Goal: Task Accomplishment & Management: Use online tool/utility

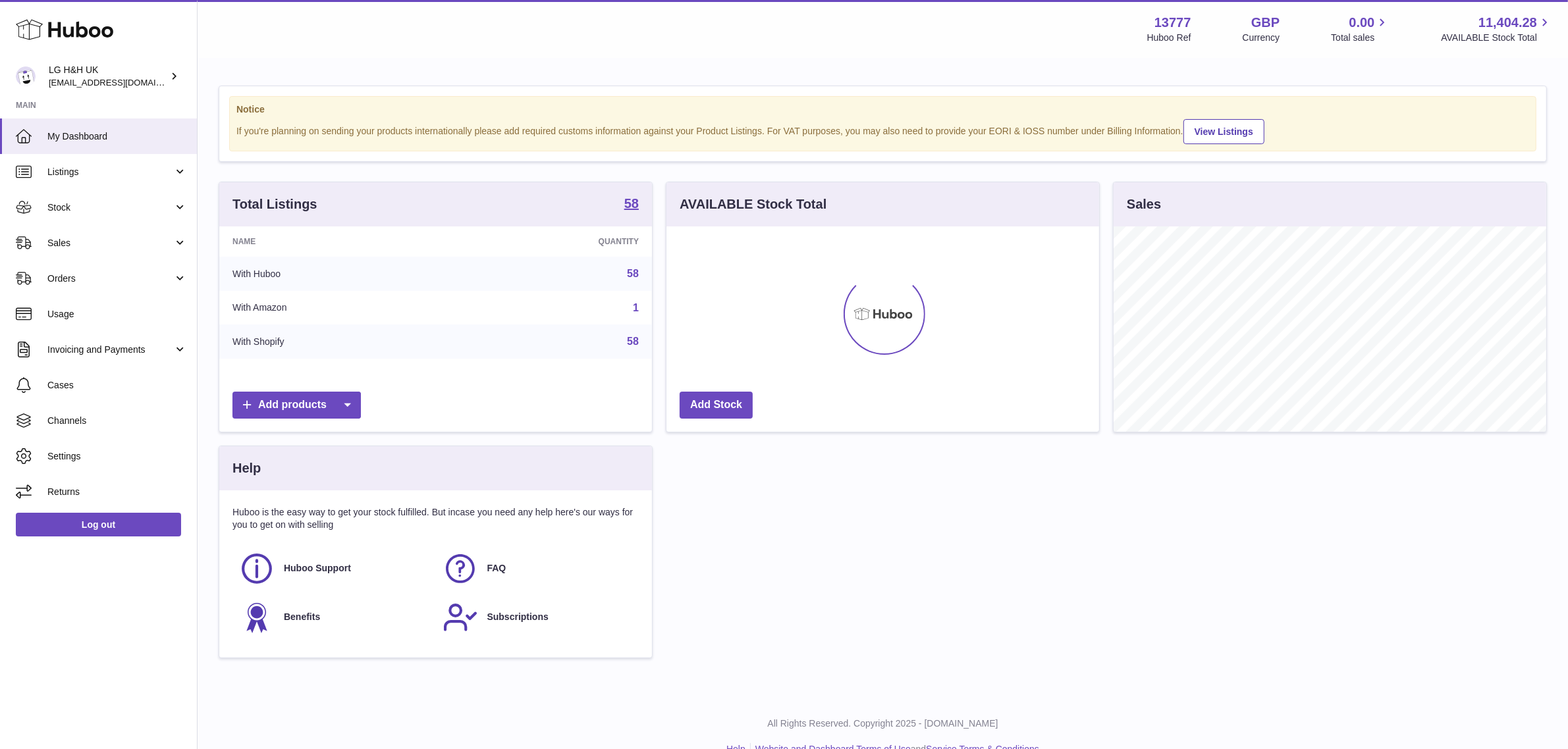
scroll to position [204, 432]
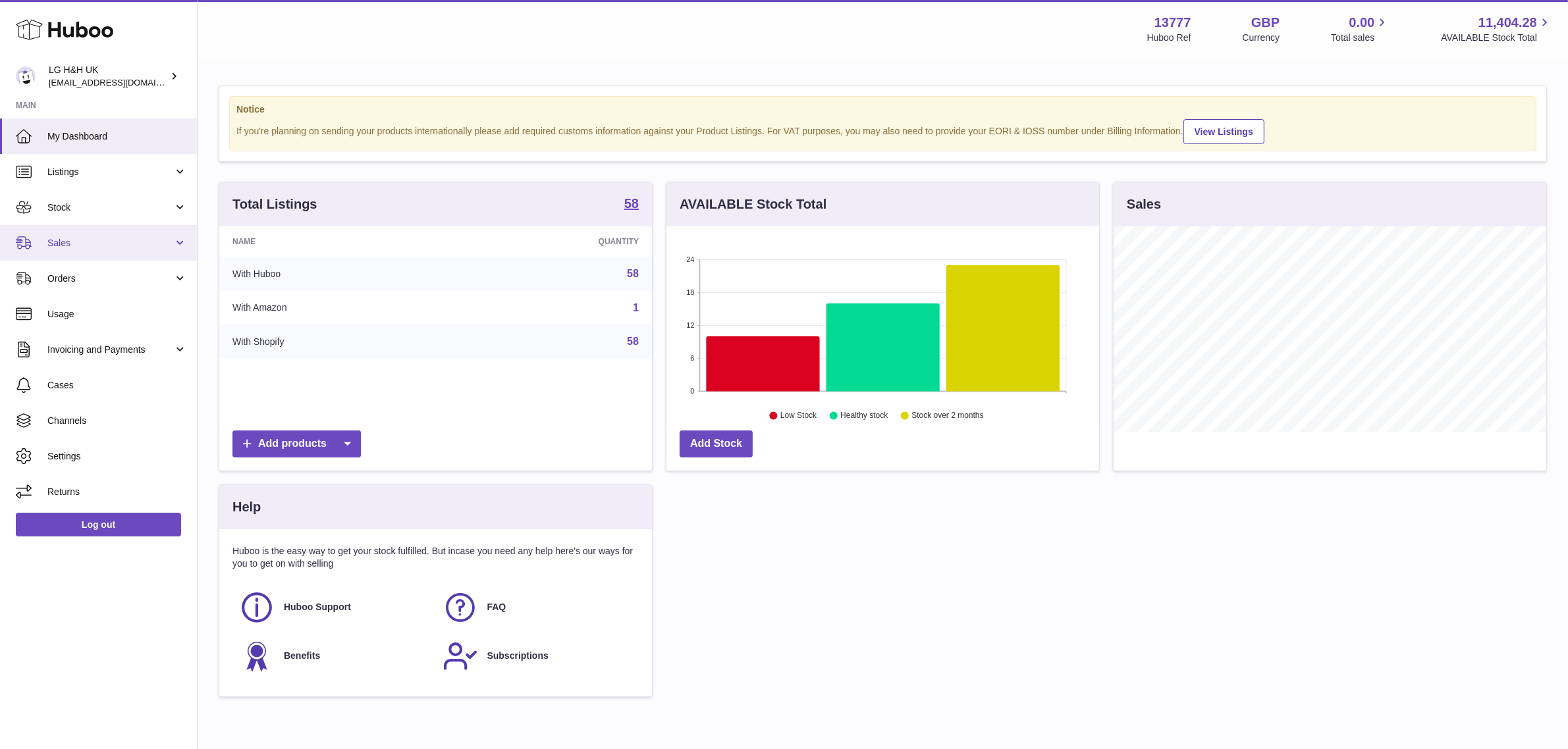
click at [126, 237] on span "Sales" at bounding box center [110, 243] width 126 height 12
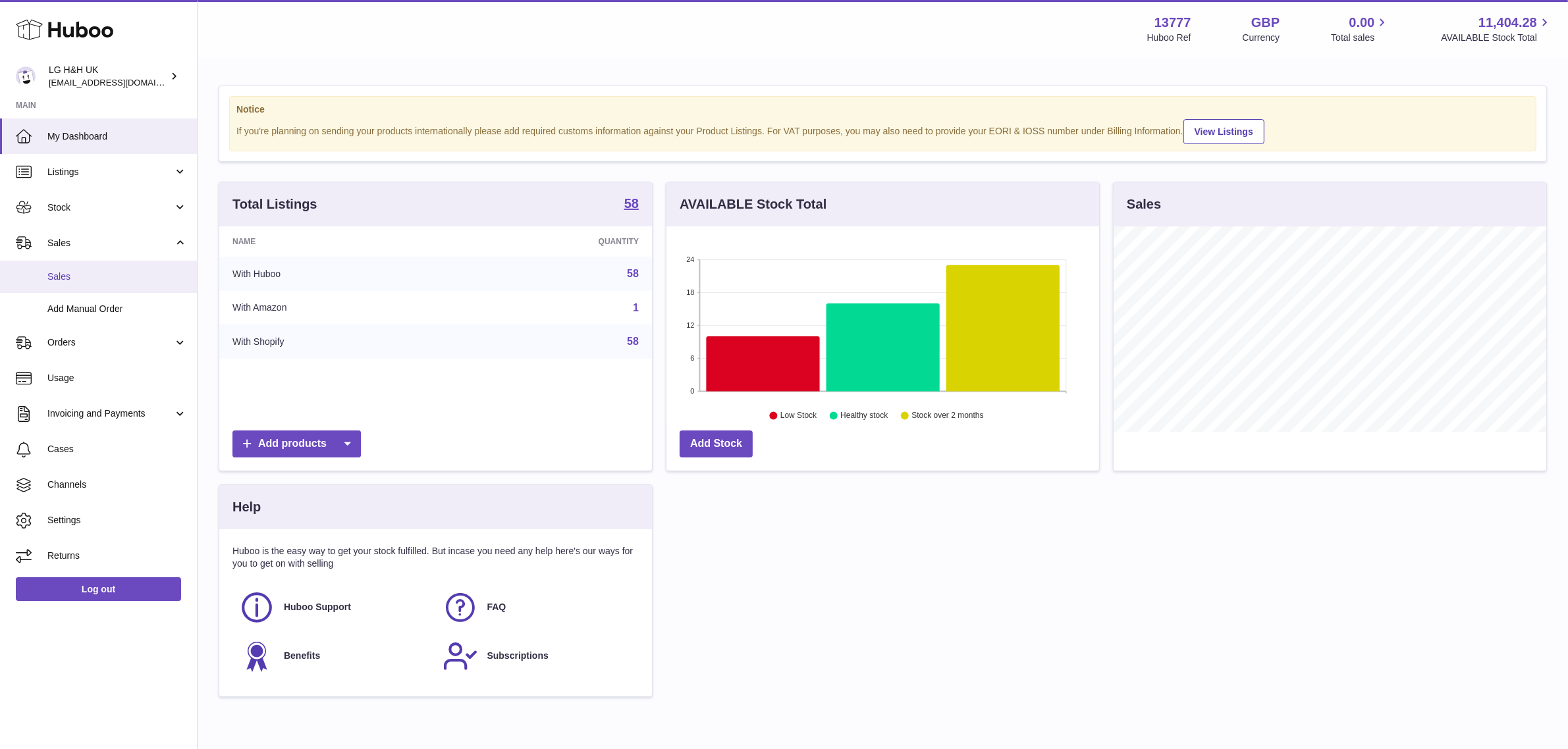
click at [89, 284] on link "Sales" at bounding box center [98, 276] width 197 height 32
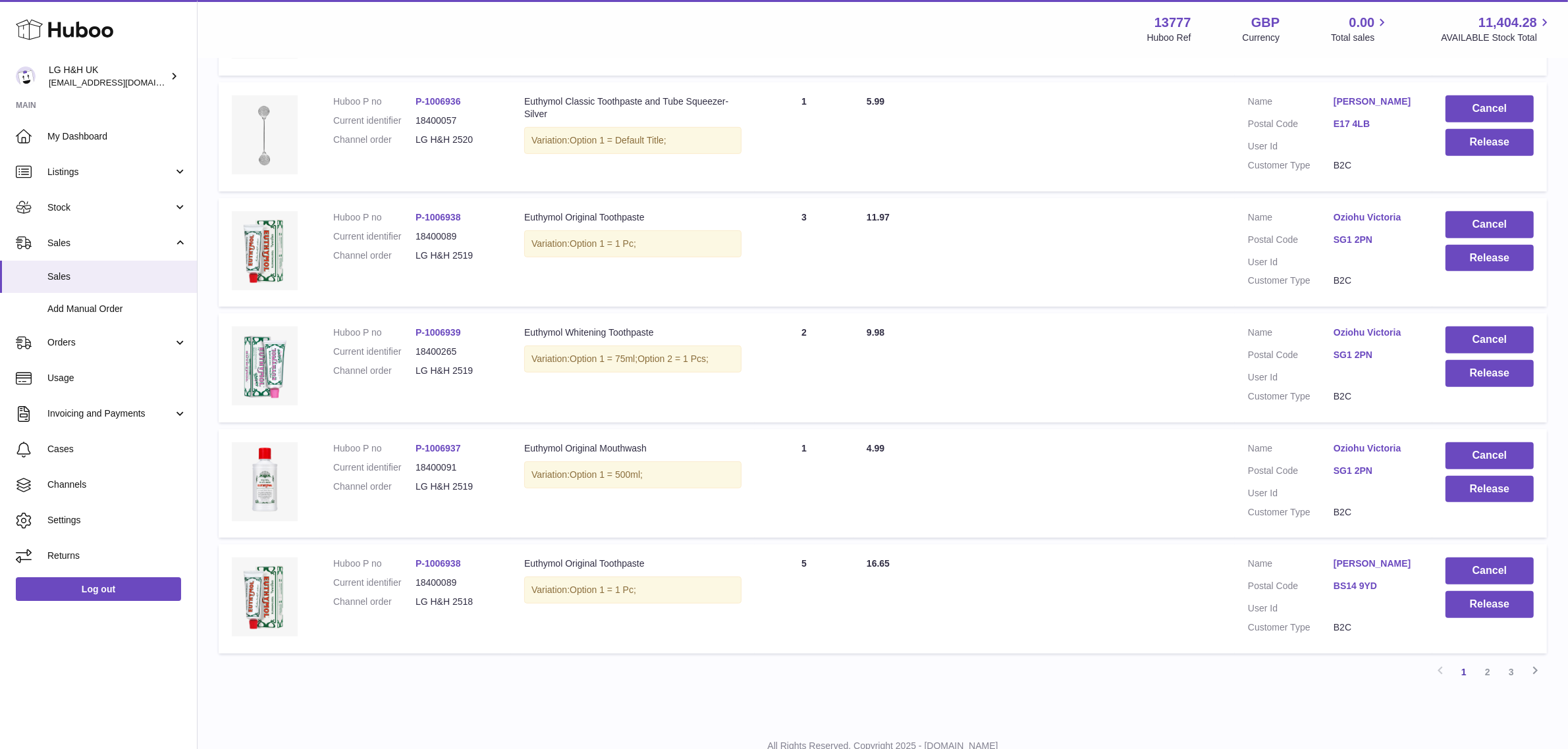
scroll to position [874, 0]
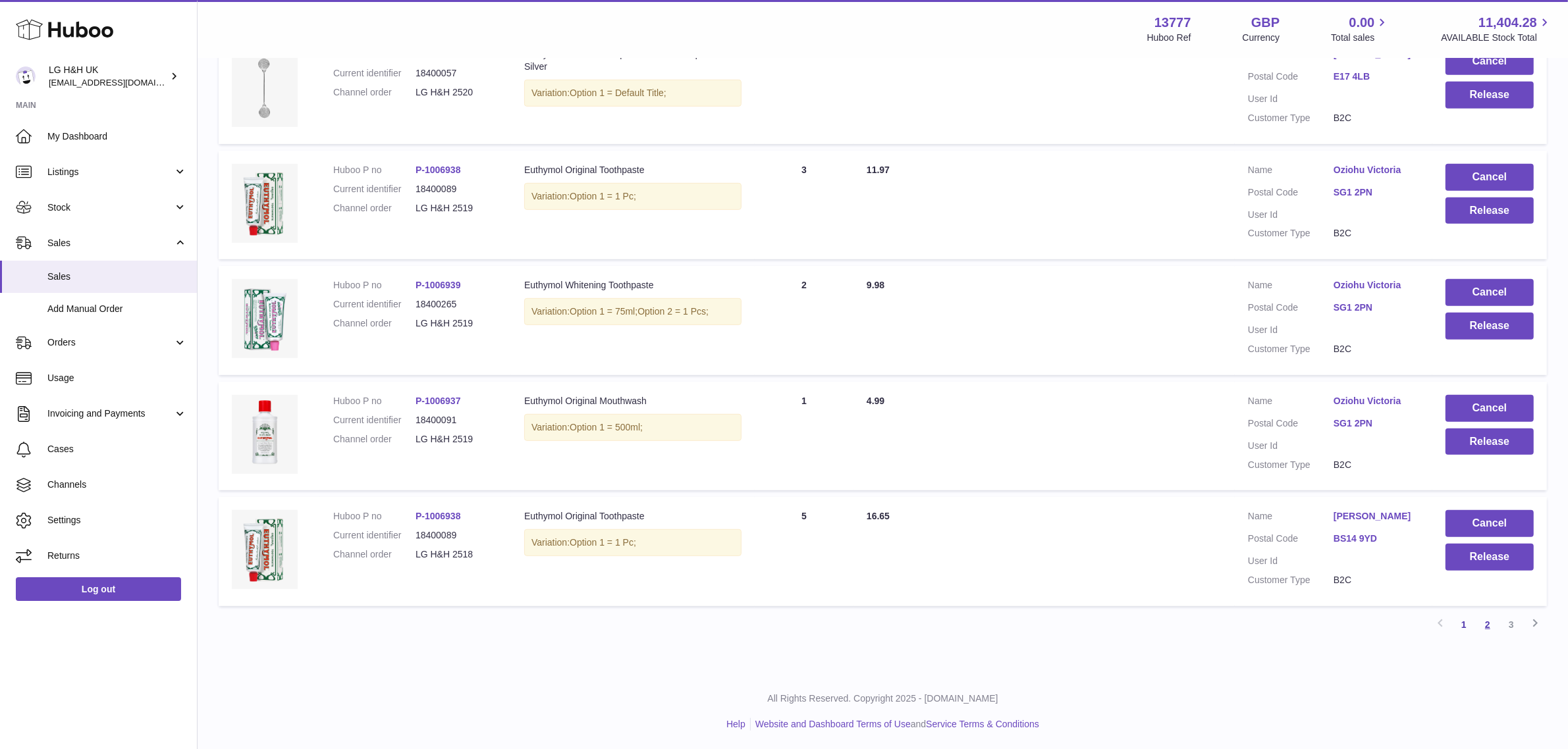
click at [1493, 624] on link "2" at bounding box center [1487, 624] width 23 height 23
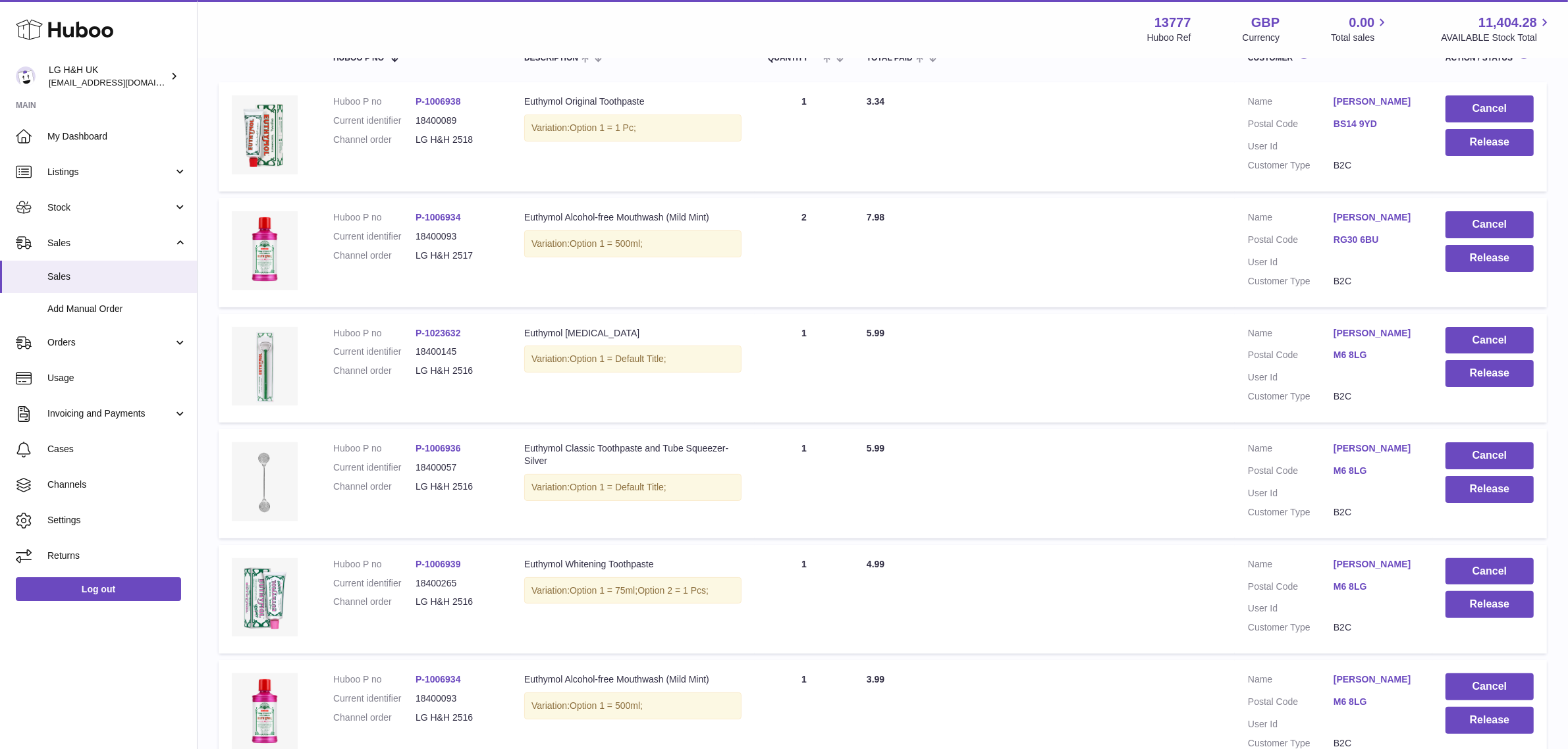
scroll to position [243, 0]
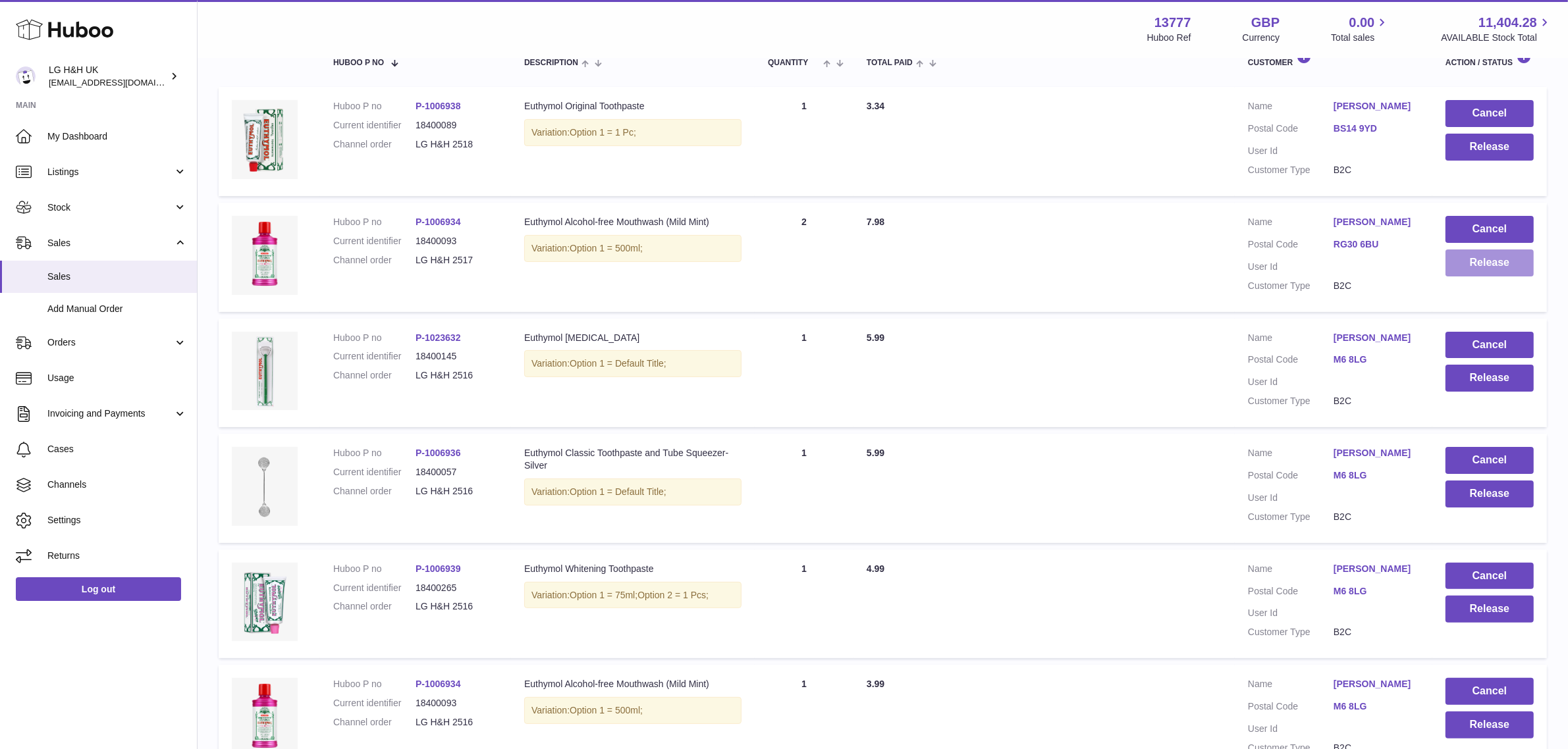
click at [1465, 263] on button "Release" at bounding box center [1489, 262] width 88 height 27
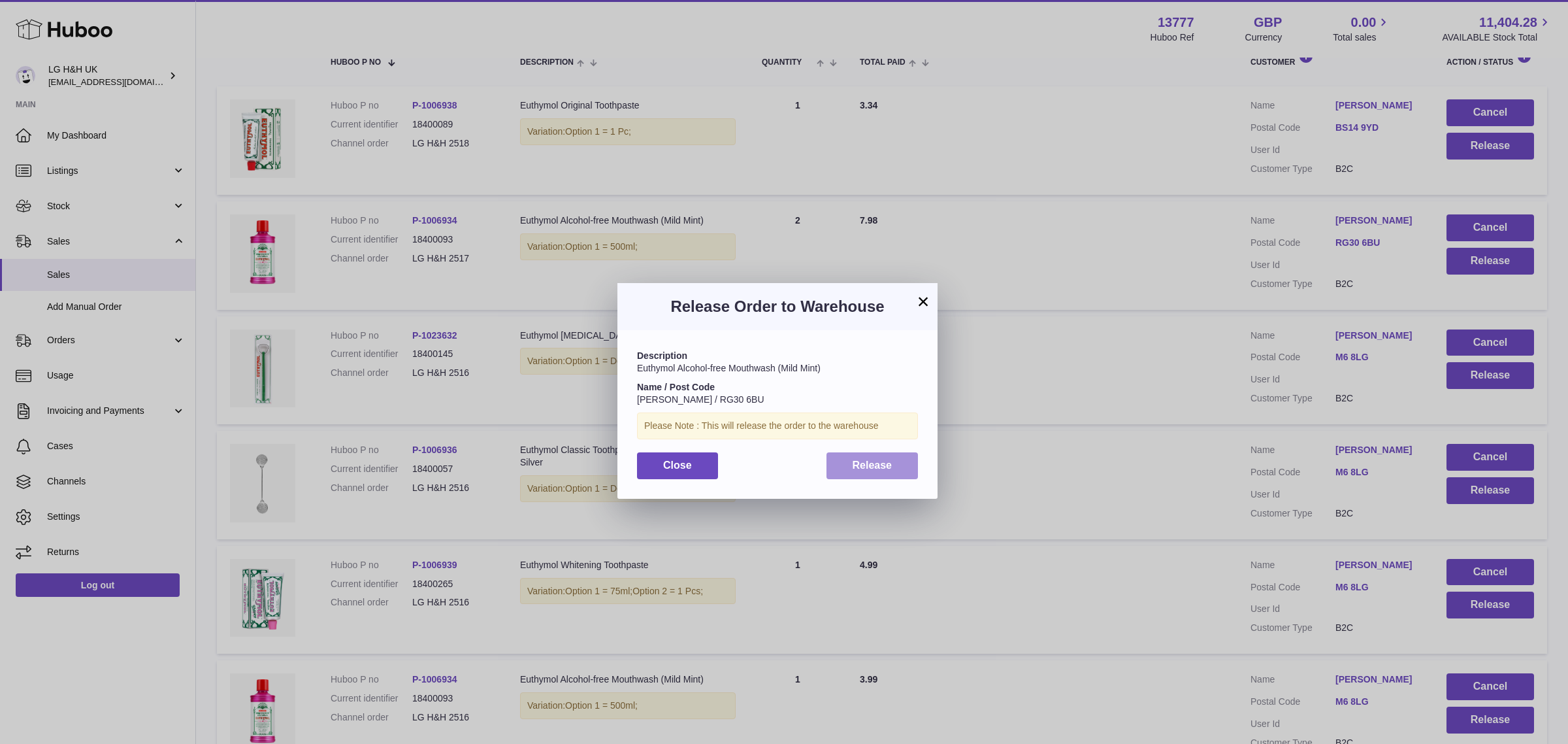
click at [896, 464] on button "Release" at bounding box center [872, 465] width 92 height 27
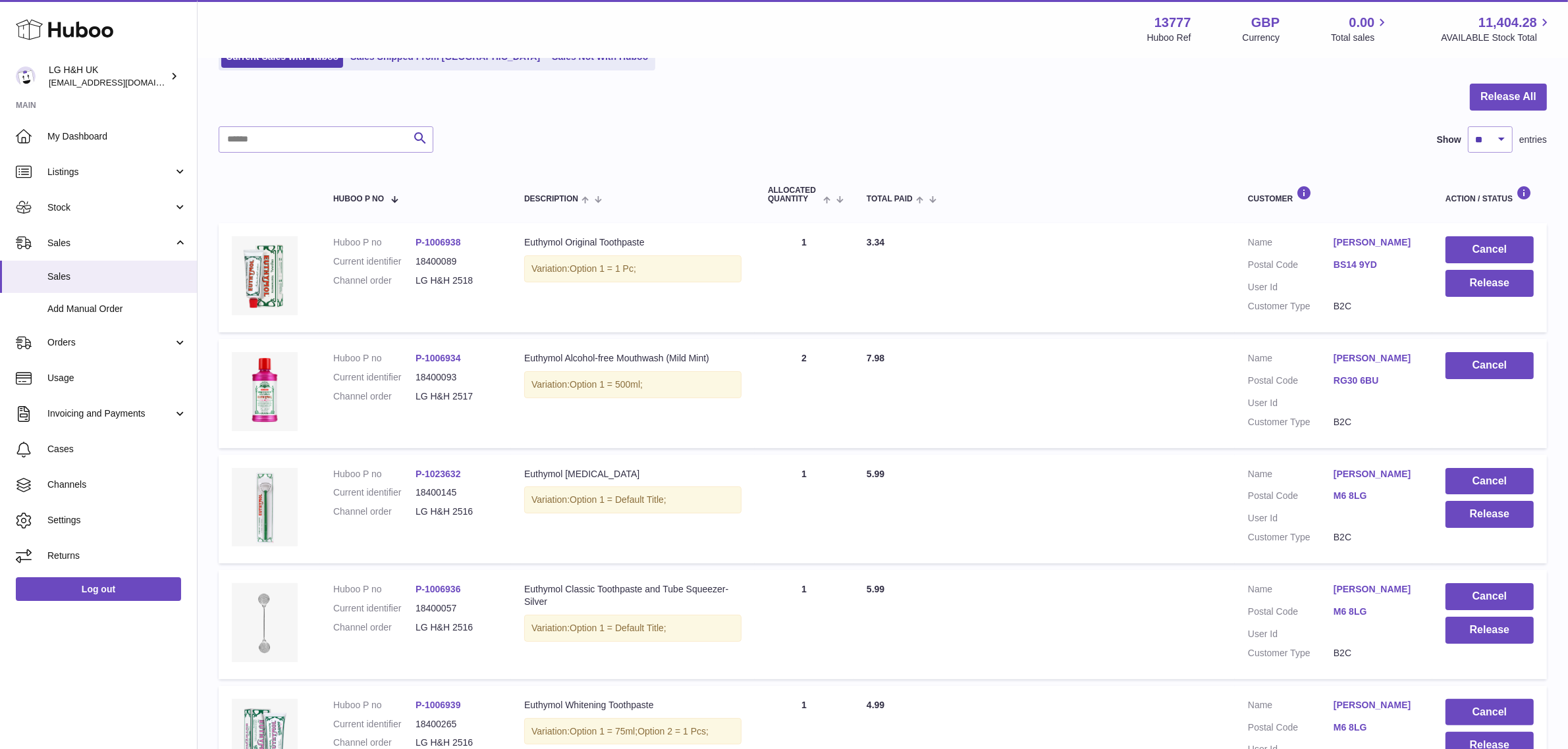
scroll to position [97, 0]
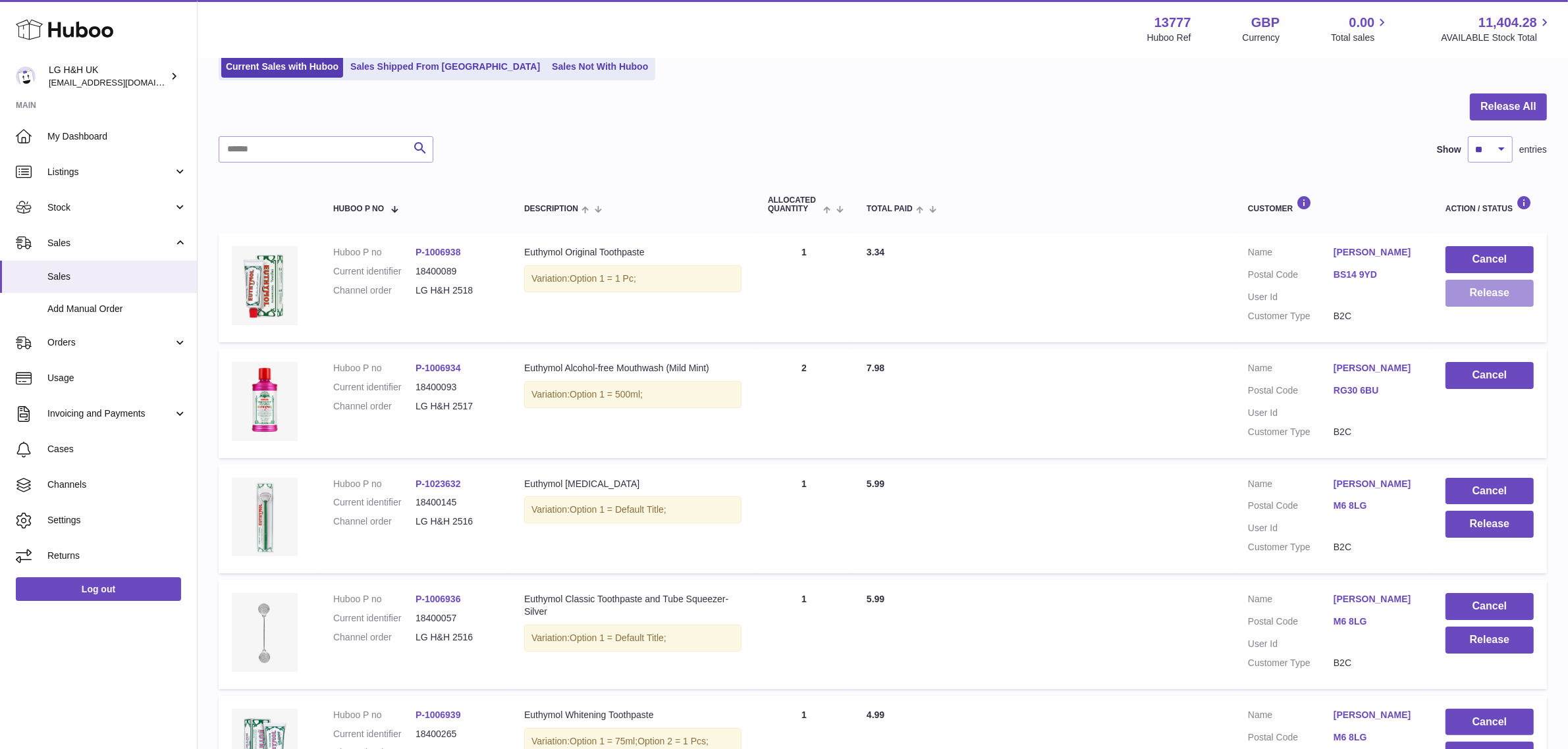
click at [1450, 294] on button "Release" at bounding box center [1489, 293] width 88 height 27
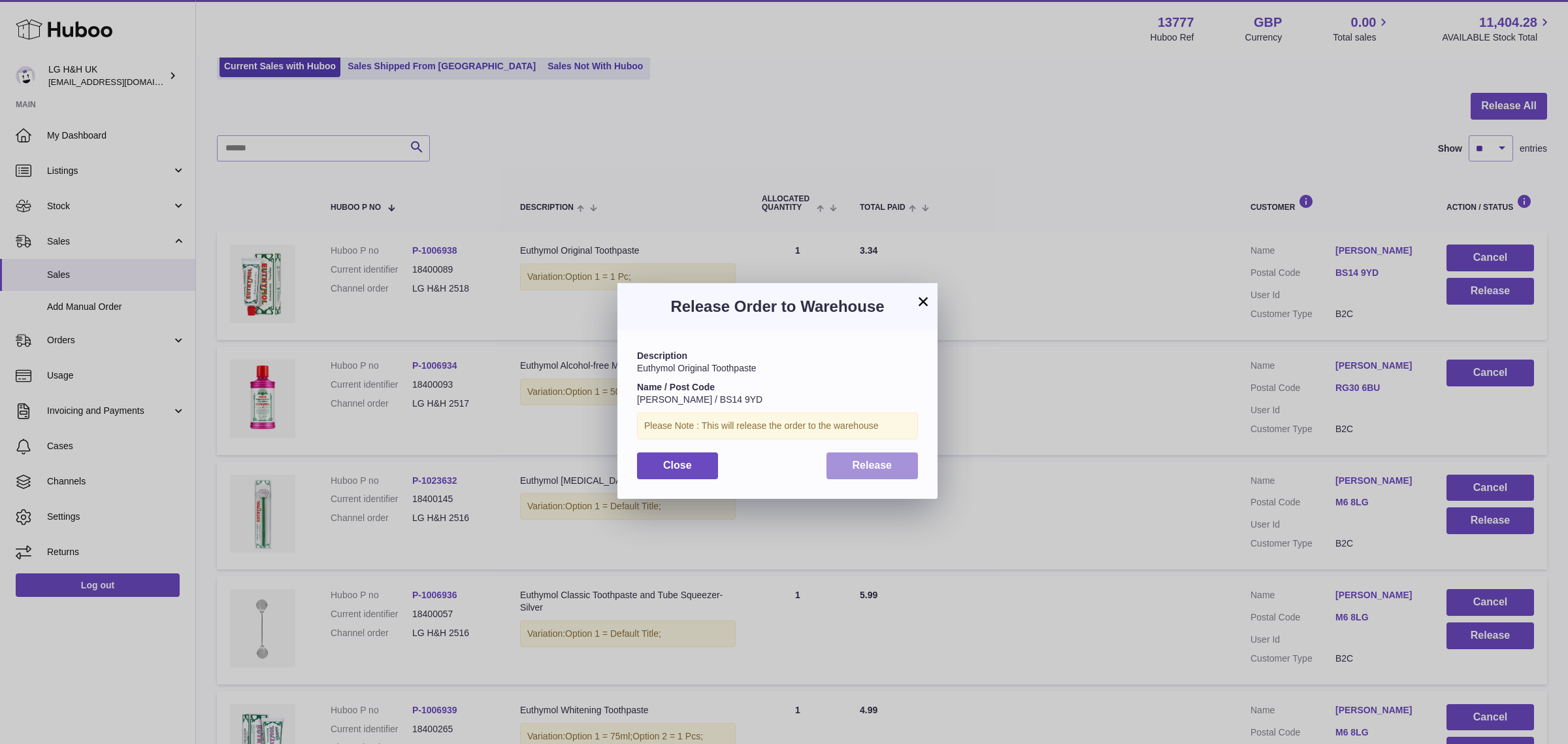
click at [878, 469] on span "Release" at bounding box center [873, 464] width 40 height 11
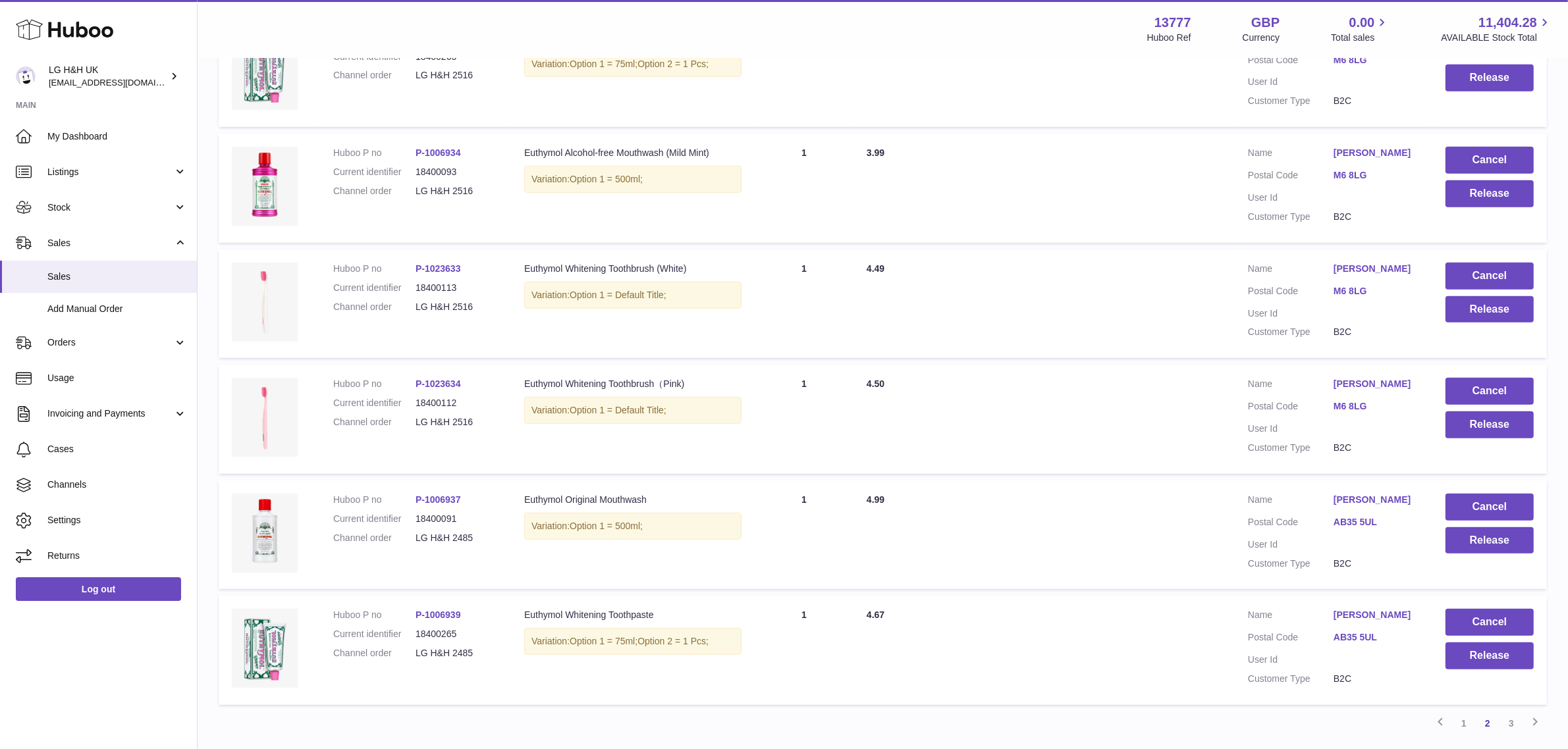
scroll to position [948, 0]
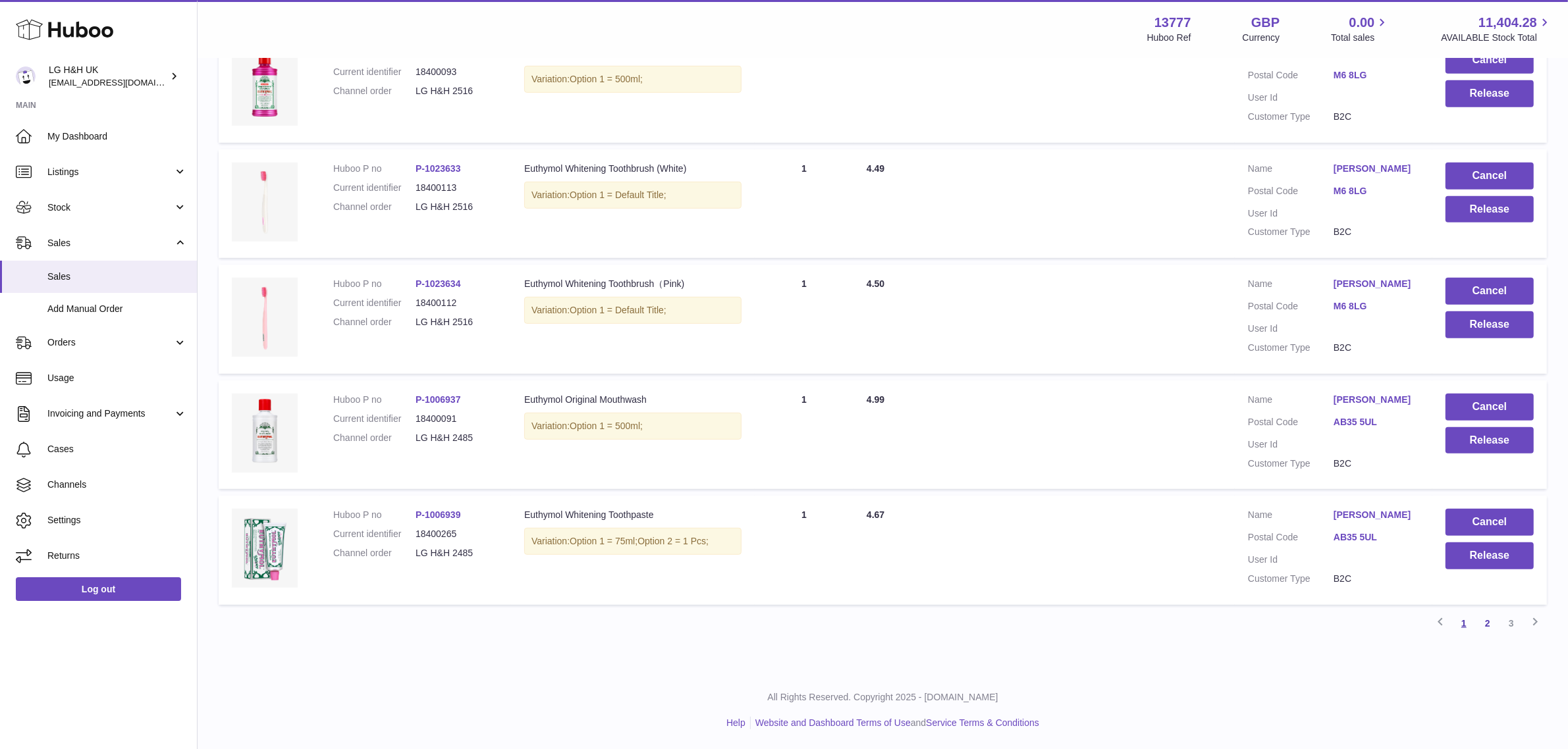
click at [1461, 629] on link "1" at bounding box center [1463, 623] width 23 height 23
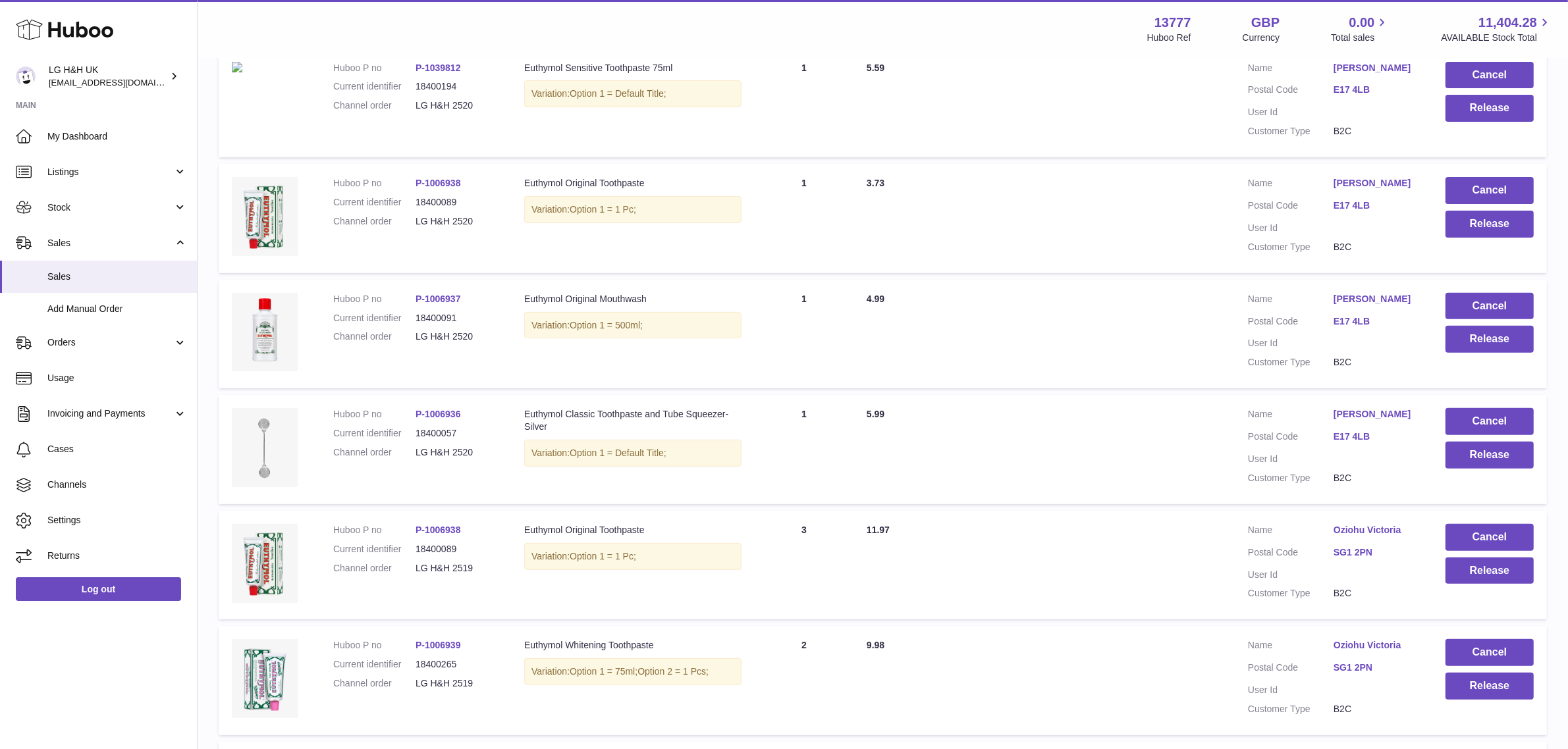
scroll to position [874, 0]
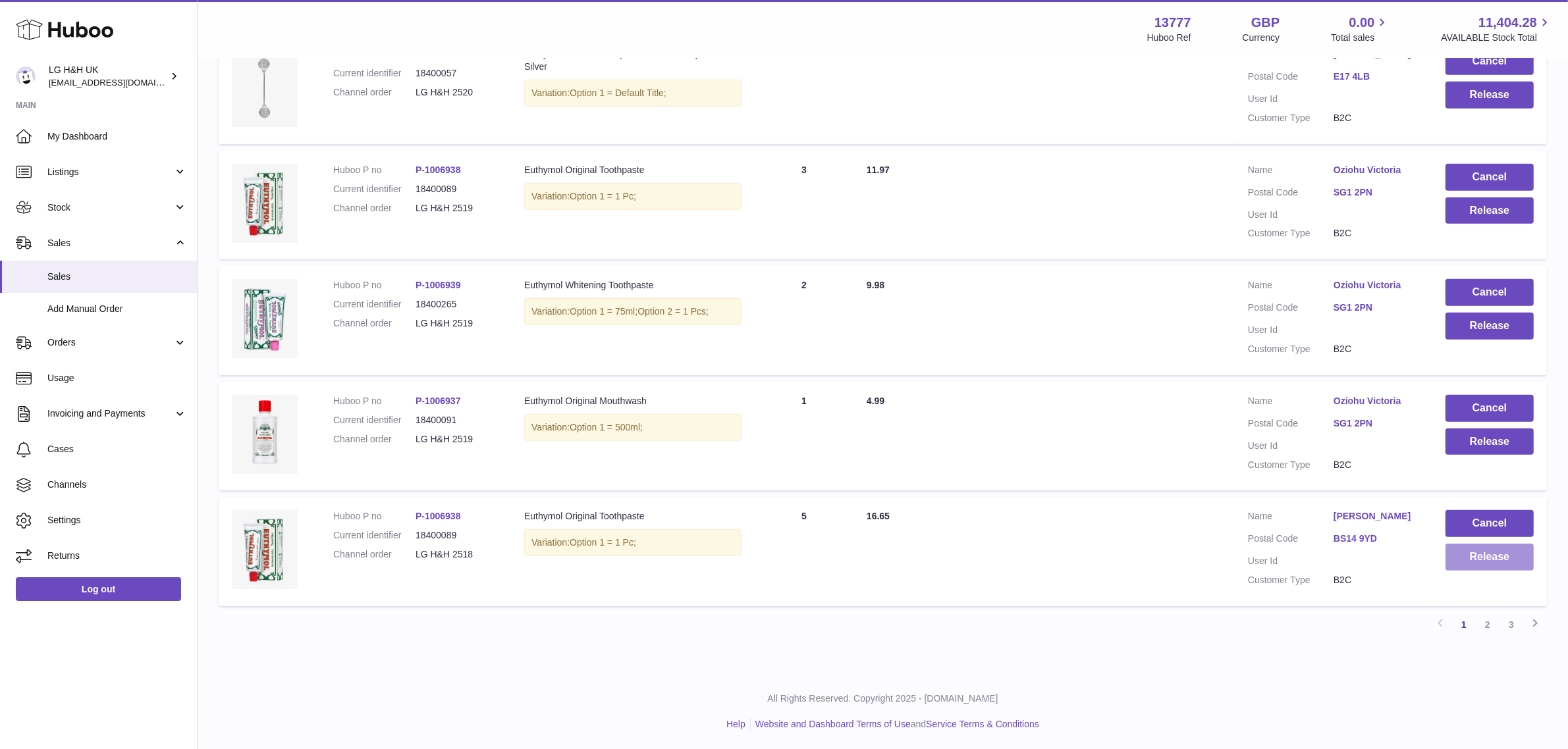
click at [1475, 558] on button "Release" at bounding box center [1489, 557] width 88 height 27
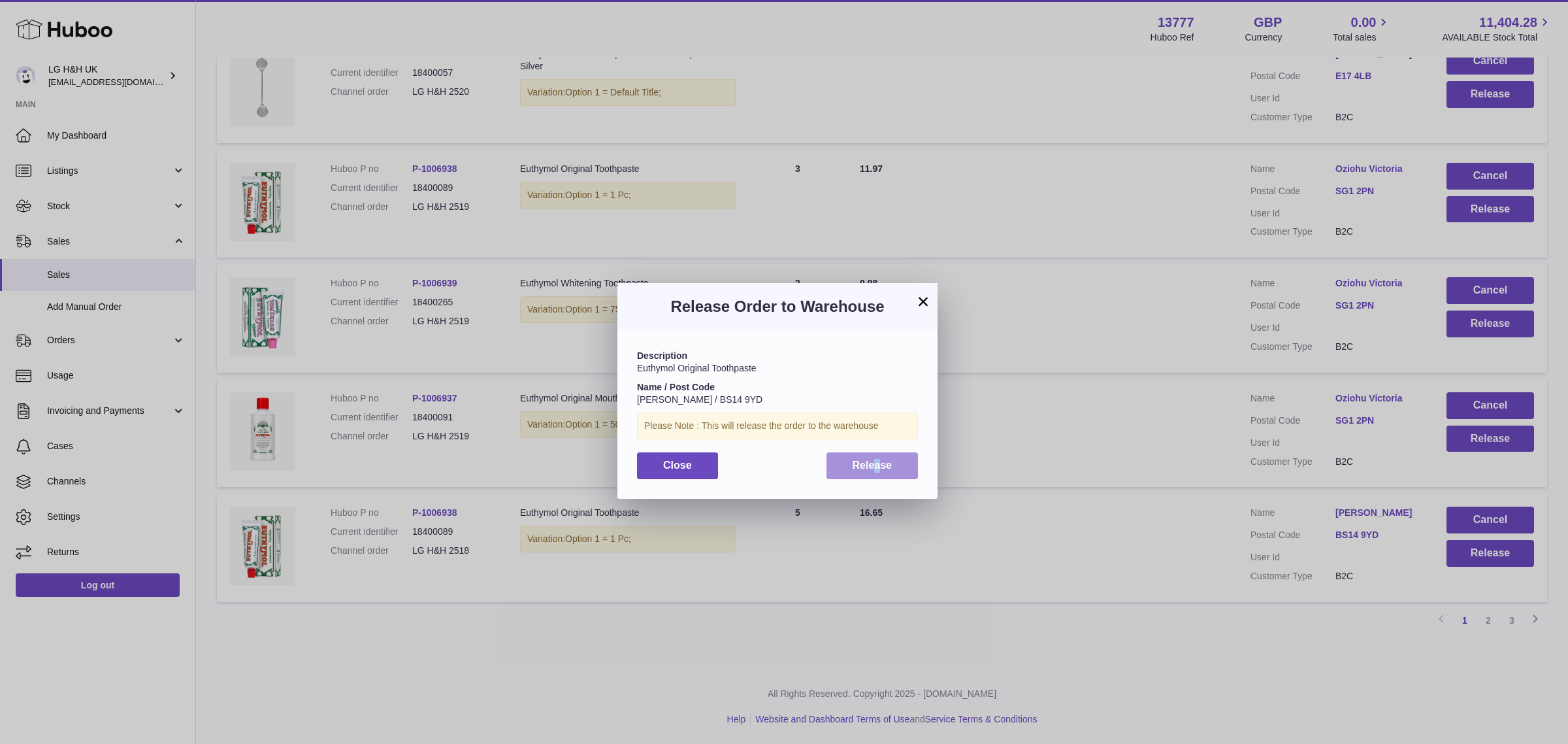
drag, startPoint x: 878, startPoint y: 450, endPoint x: 874, endPoint y: 462, distance: 12.6
click at [874, 462] on div "Description Euthymol Original Toothpaste Name / Post Code [PERSON_NAME] / BS14 …" at bounding box center [777, 414] width 320 height 168
click at [874, 462] on span "Release" at bounding box center [873, 464] width 40 height 11
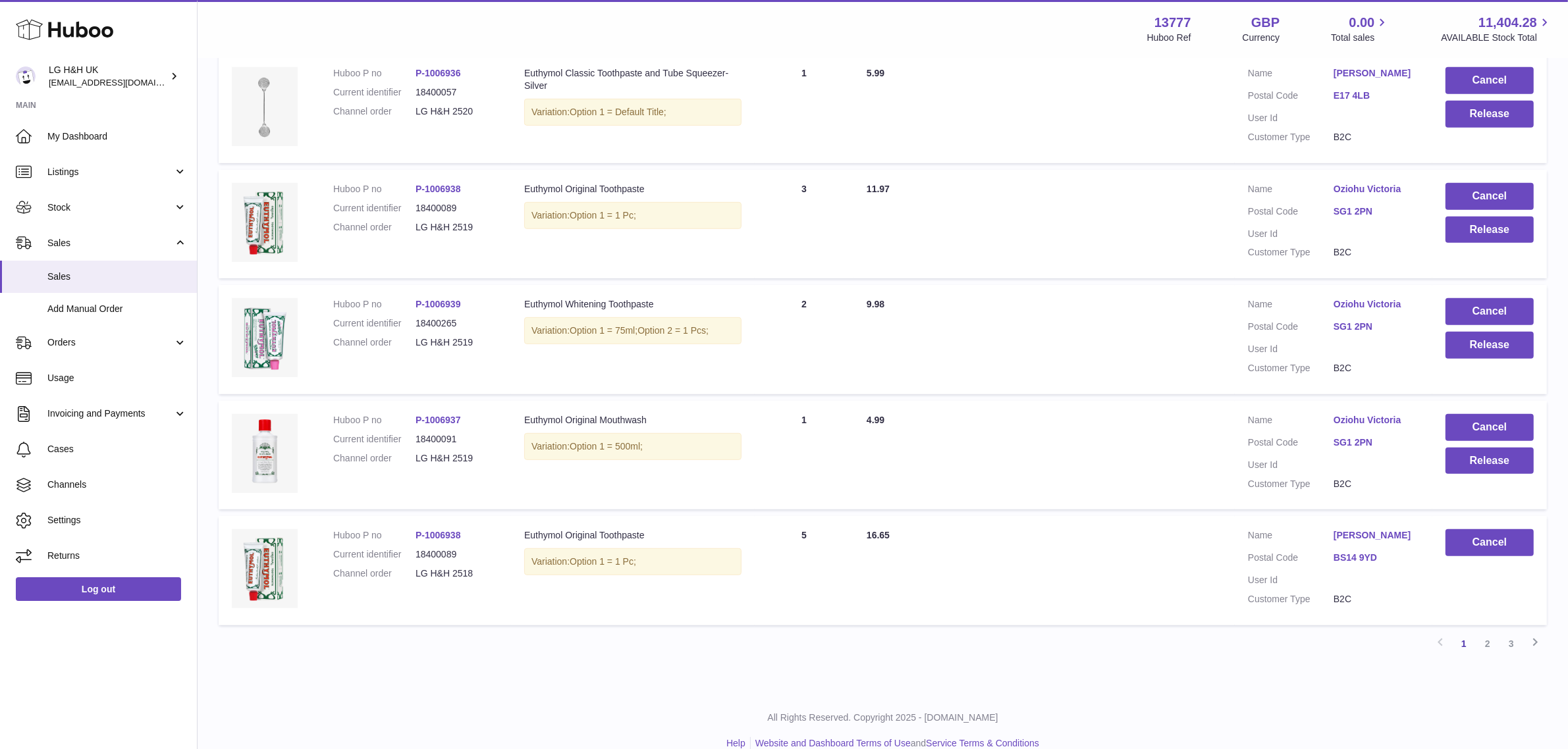
scroll to position [856, 0]
click at [1399, 488] on dl "Customer Name Oziohu Victoria Postal Code SG1 2PN User Id Customer Type B2C" at bounding box center [1333, 455] width 172 height 83
click at [1467, 459] on button "Release" at bounding box center [1489, 459] width 88 height 27
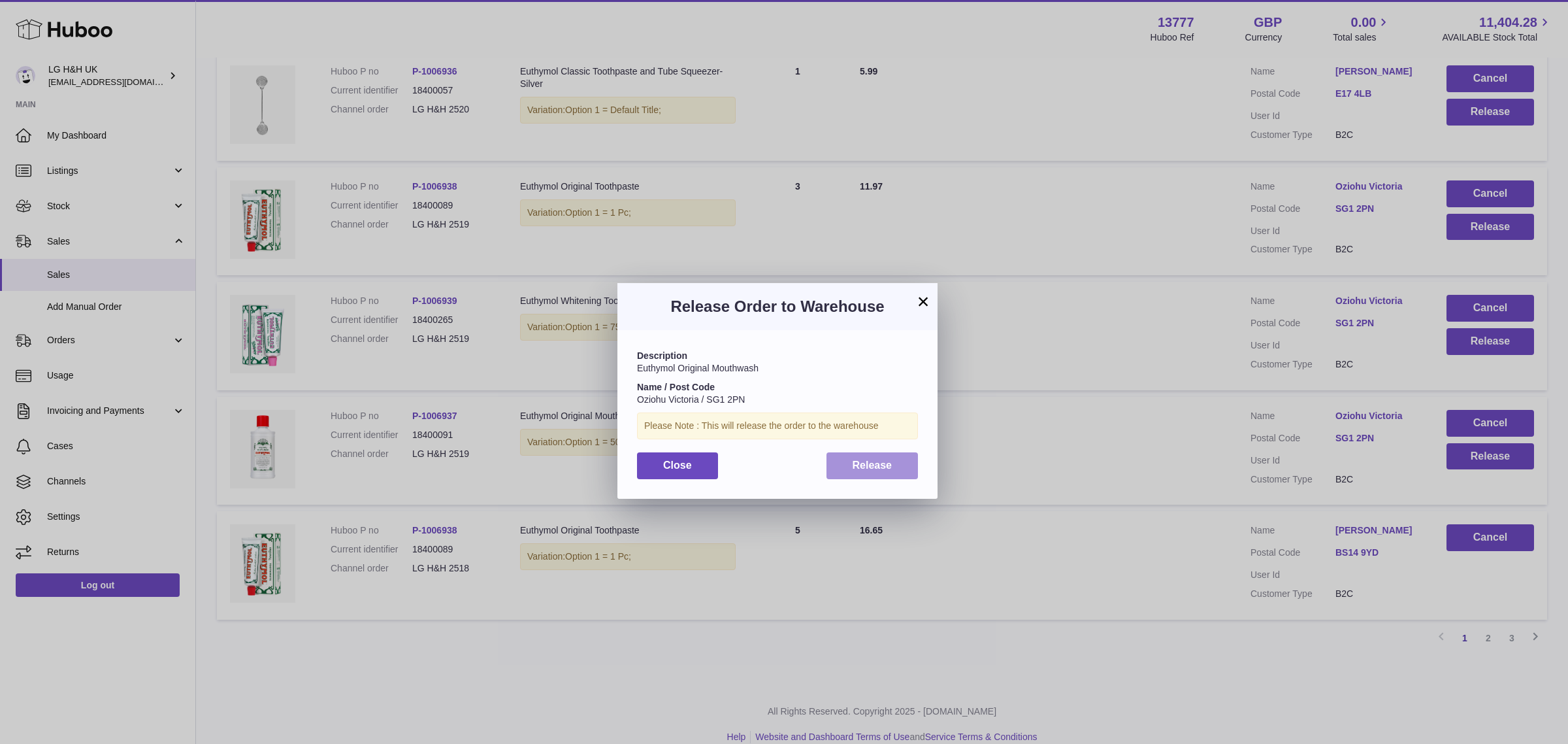
click at [895, 458] on button "Release" at bounding box center [872, 465] width 92 height 27
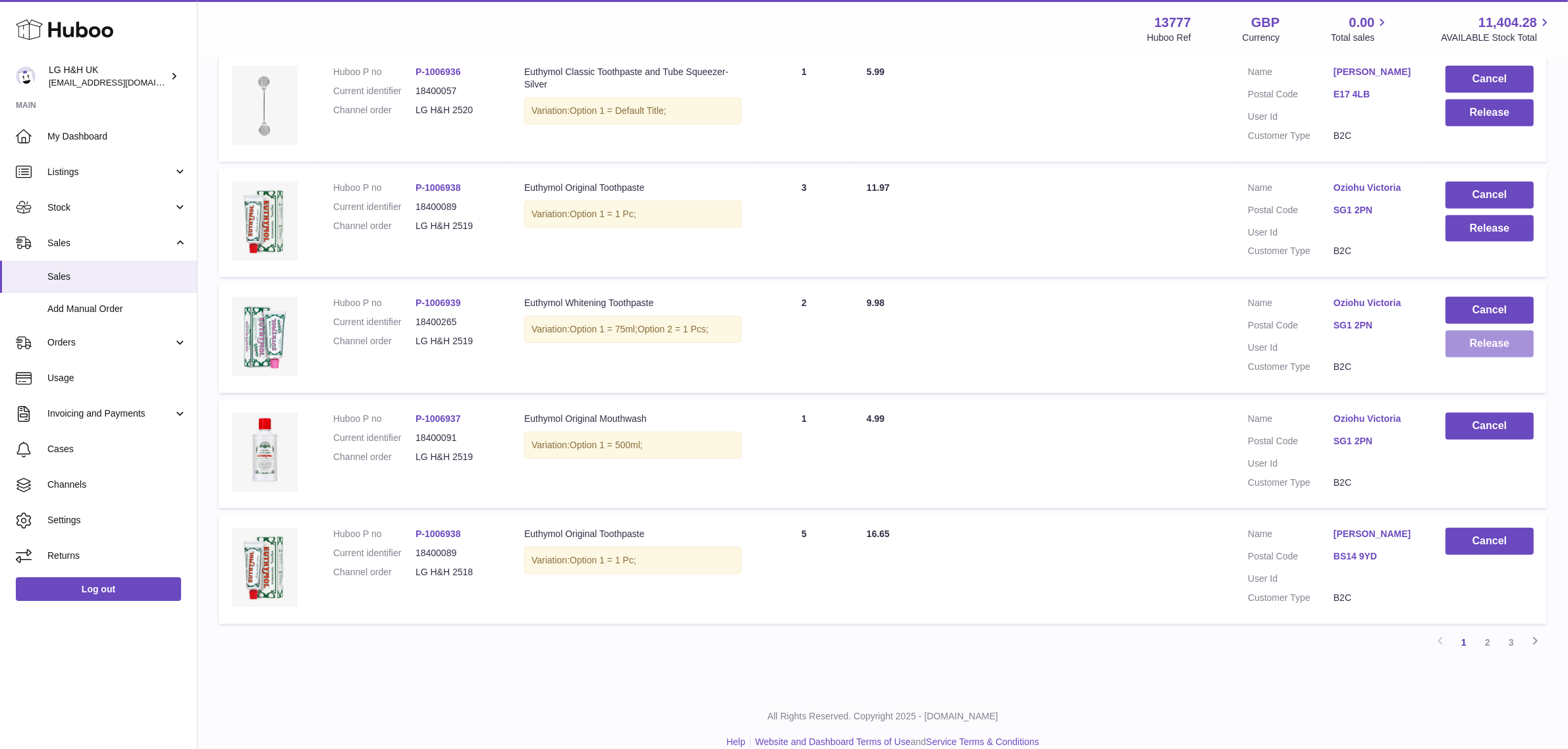
click at [1456, 353] on button "Release" at bounding box center [1489, 344] width 88 height 27
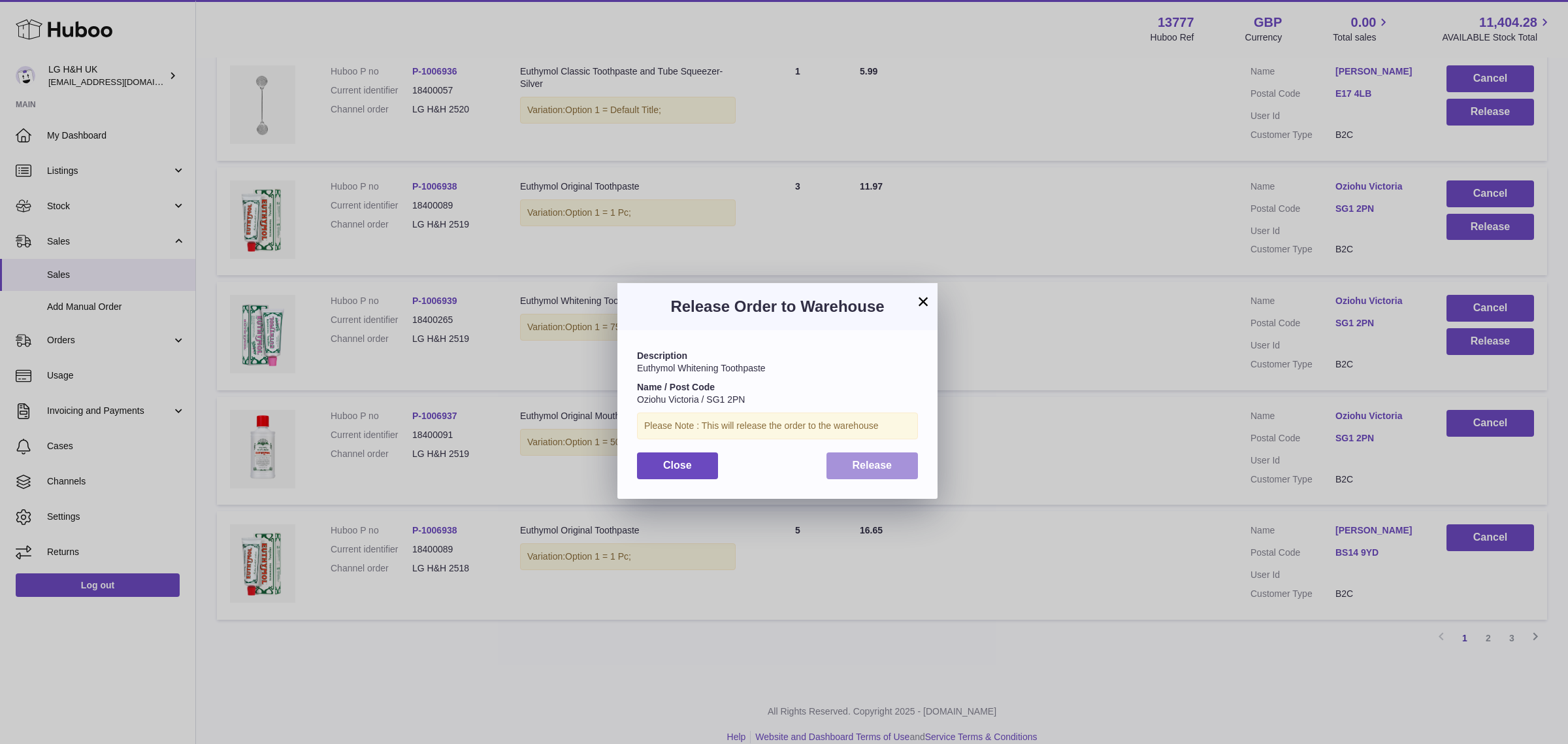
click at [893, 459] on button "Release" at bounding box center [872, 465] width 92 height 27
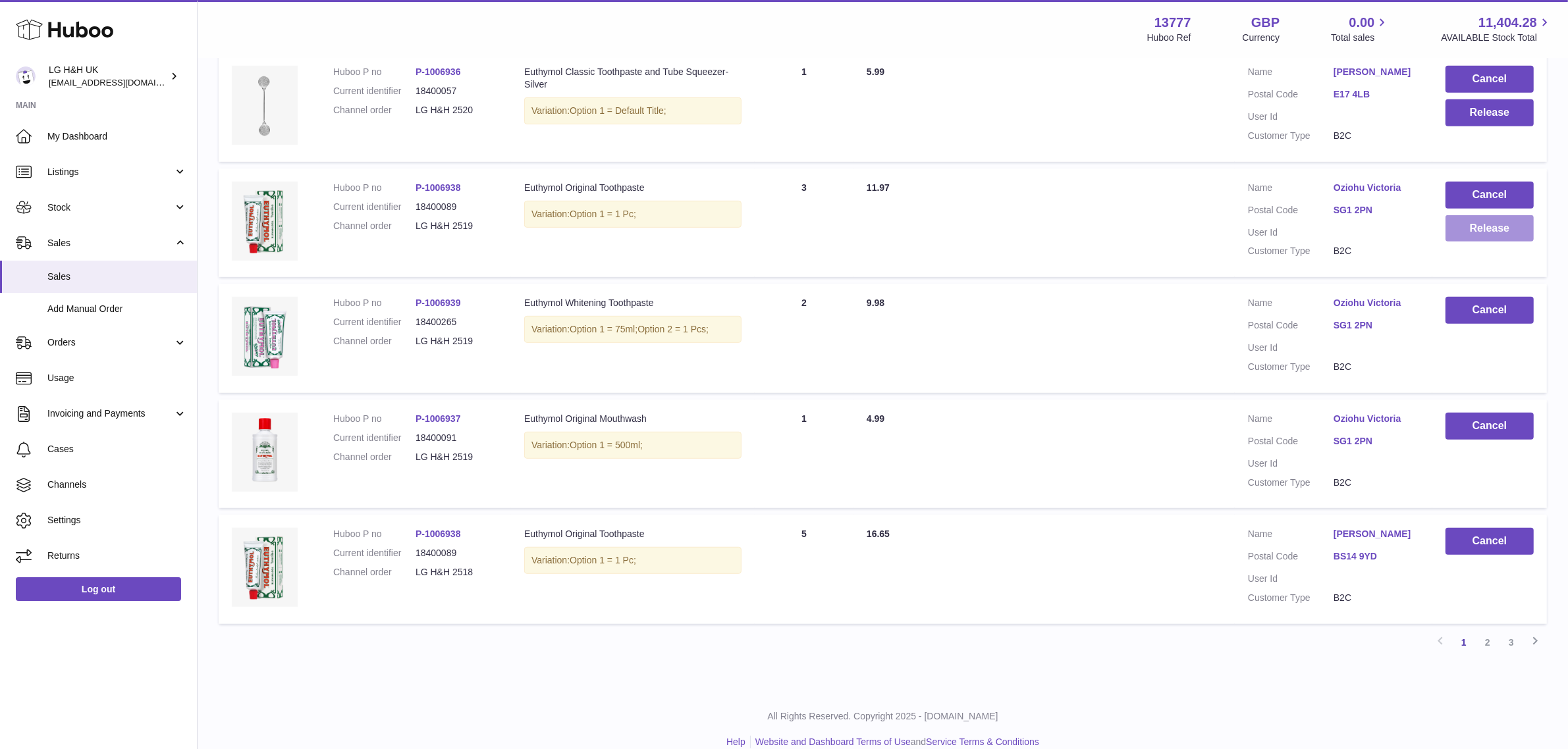
click at [1454, 230] on button "Release" at bounding box center [1489, 229] width 88 height 27
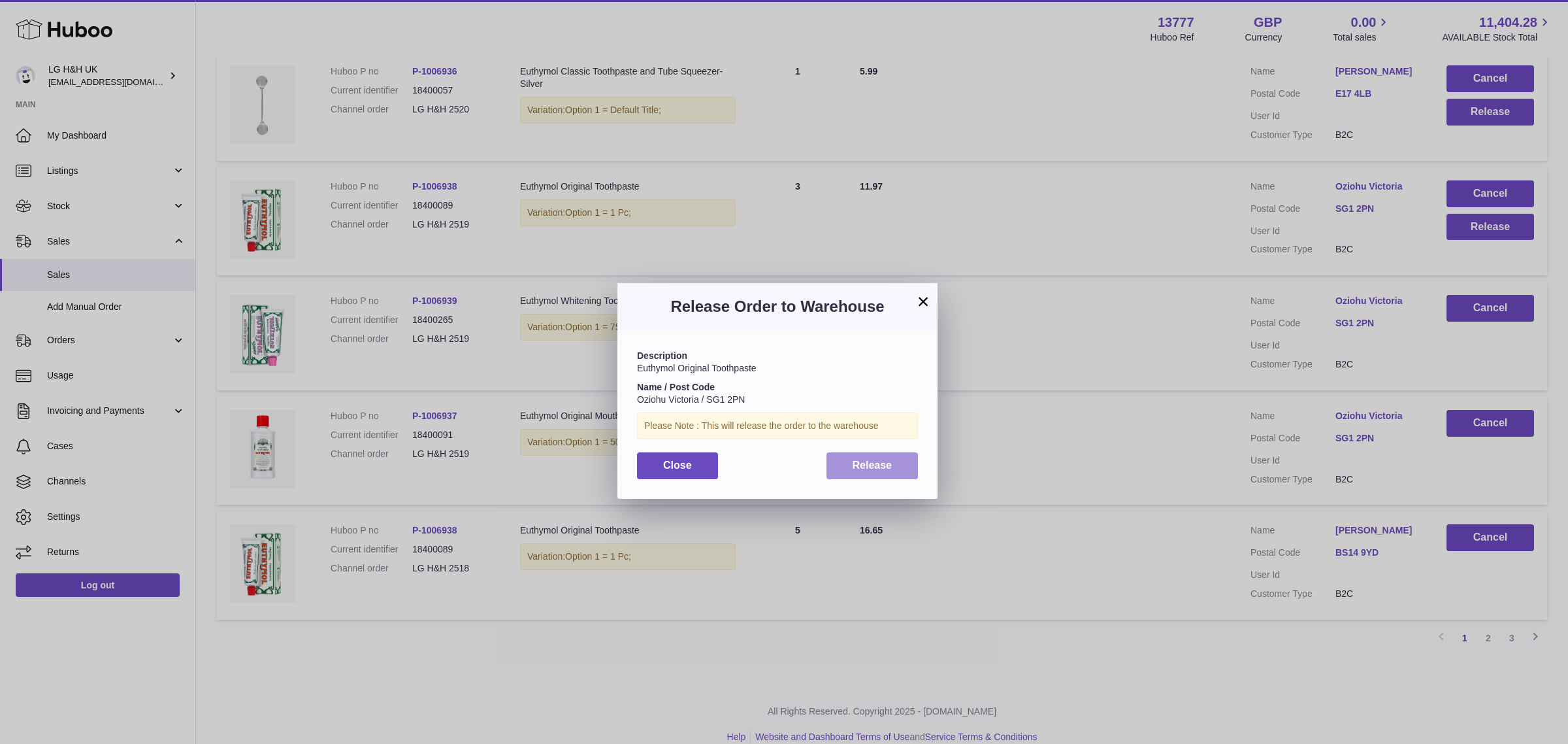
click at [890, 464] on span "Release" at bounding box center [873, 464] width 40 height 11
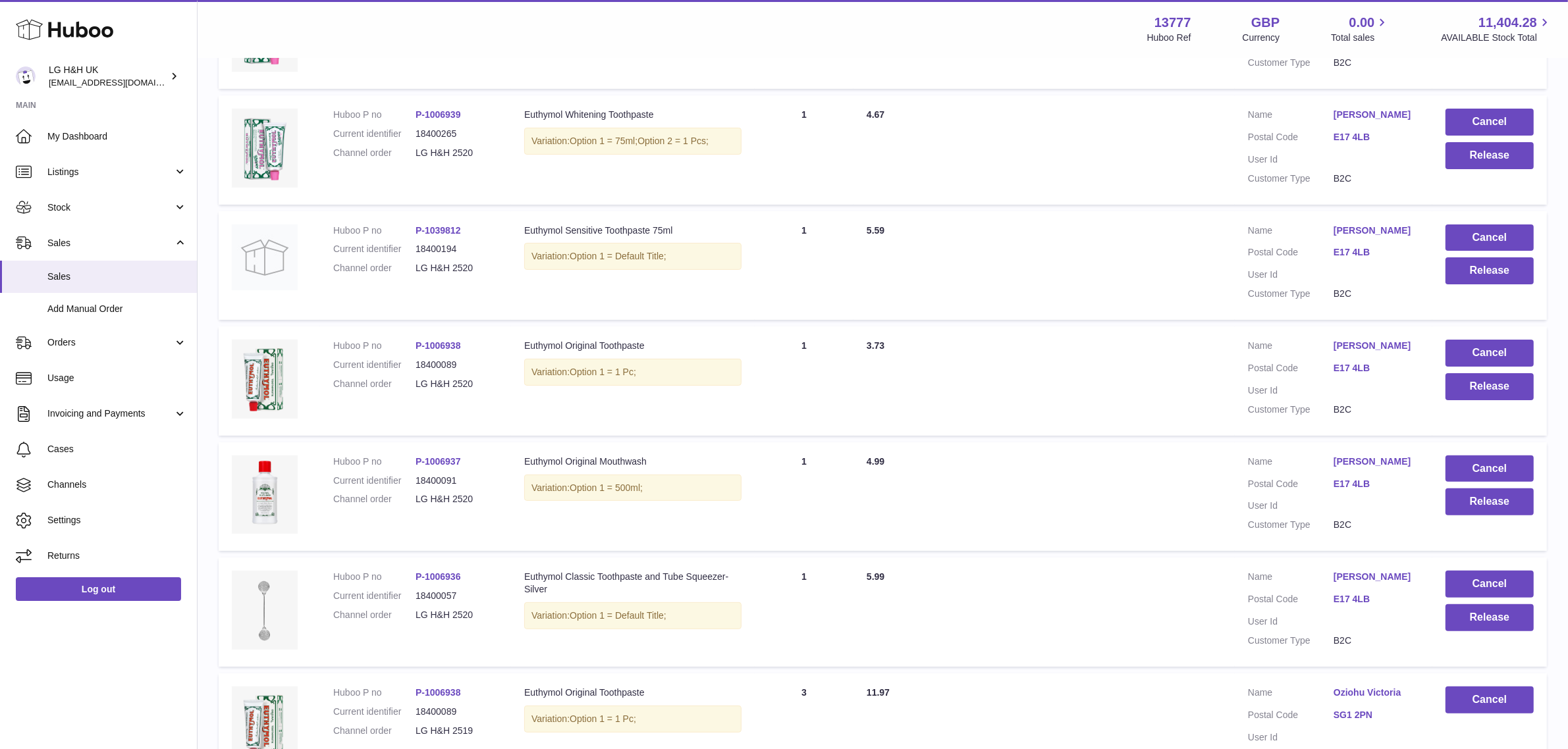
scroll to position [352, 0]
click at [1446, 619] on button "Release" at bounding box center [1489, 616] width 88 height 27
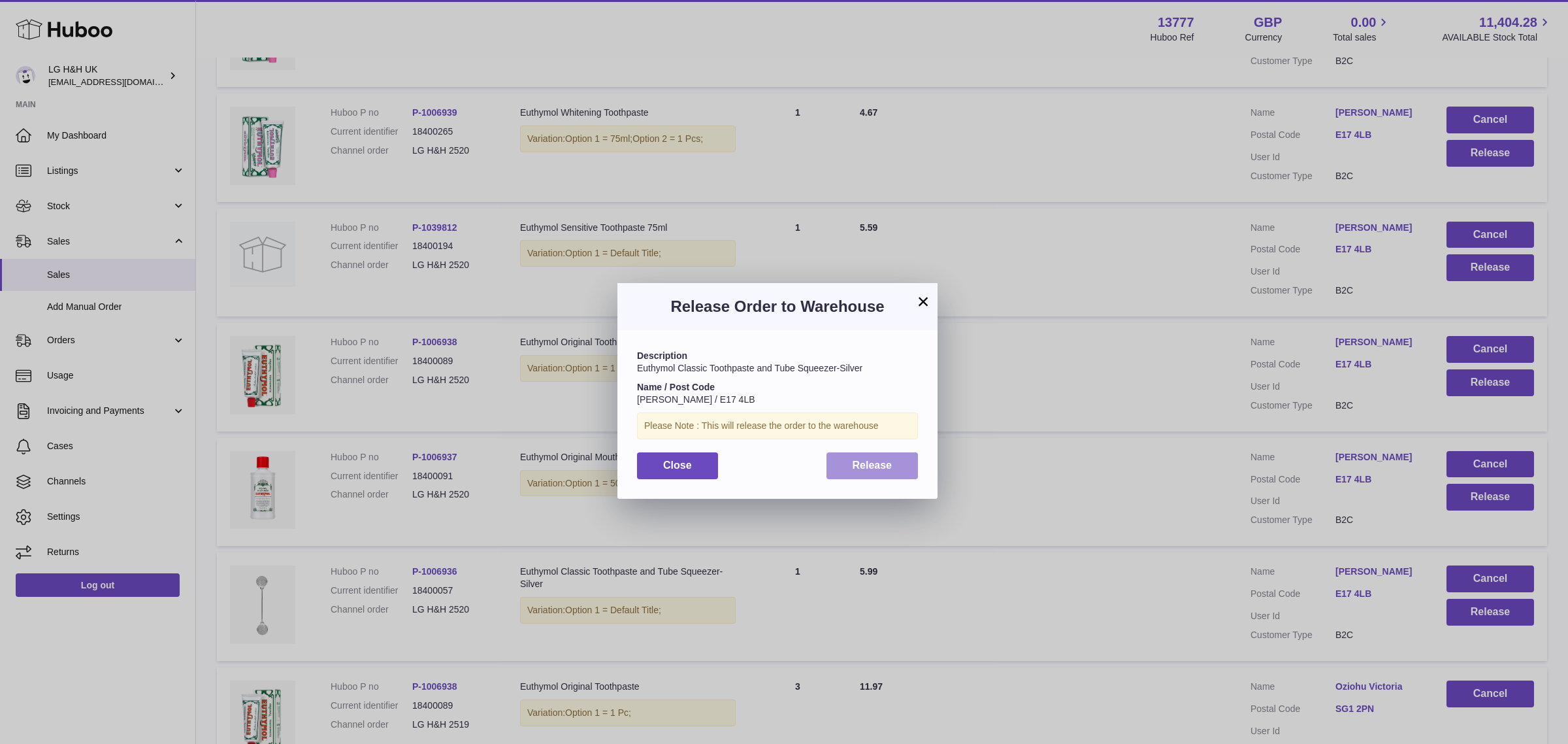
click at [897, 459] on button "Release" at bounding box center [872, 465] width 92 height 27
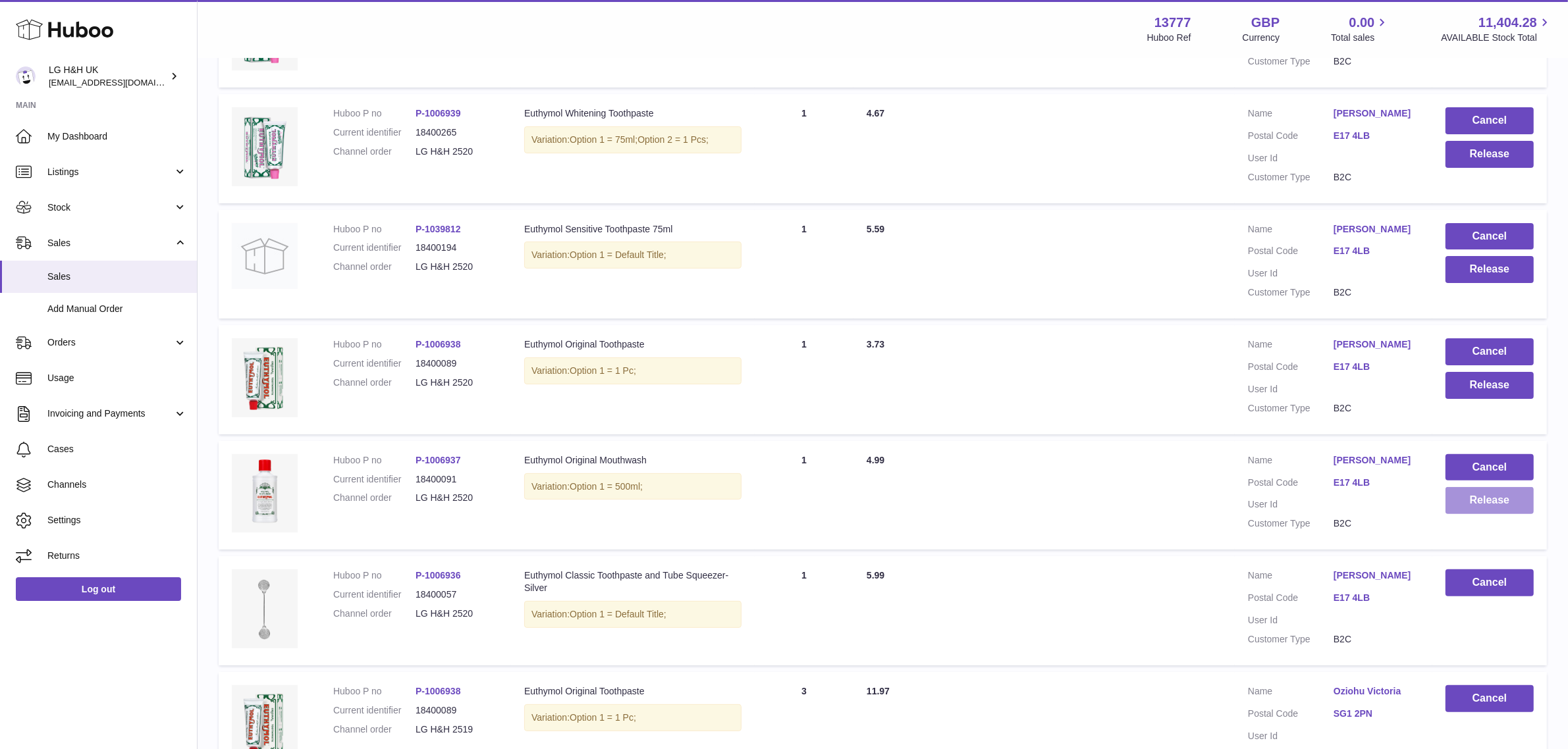
click at [1462, 492] on button "Release" at bounding box center [1489, 500] width 88 height 27
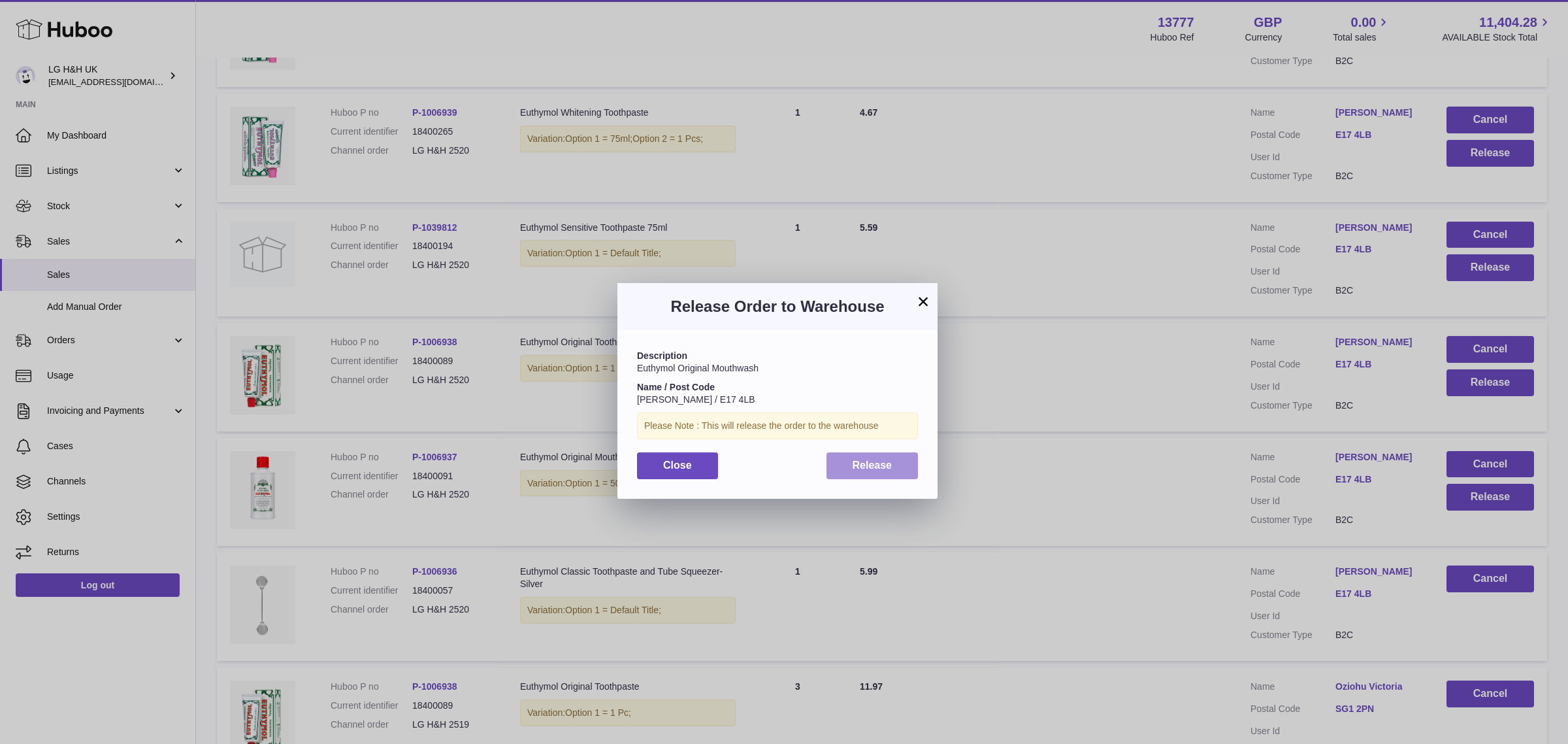
click at [891, 464] on span "Release" at bounding box center [873, 464] width 40 height 11
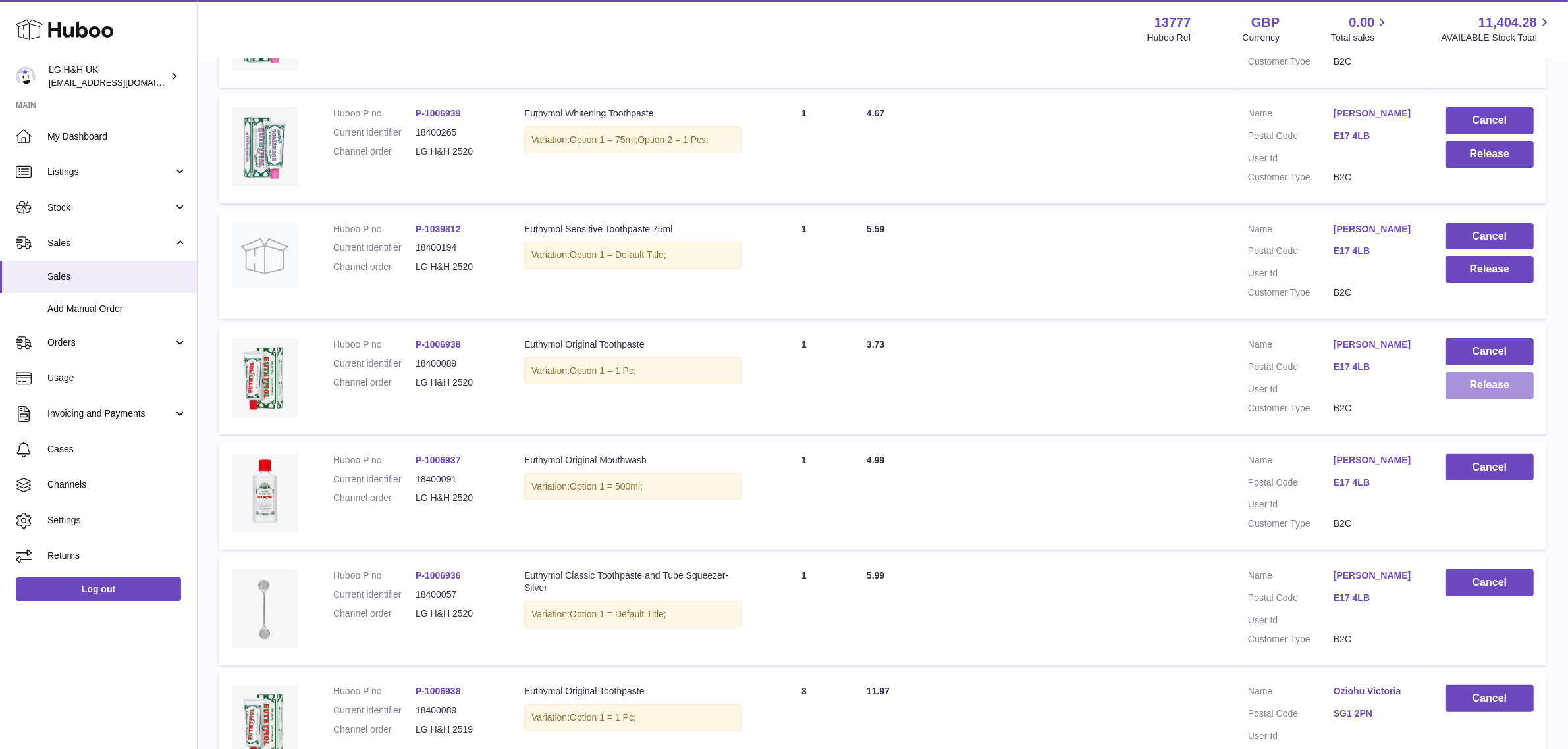
click at [1459, 385] on button "Release" at bounding box center [1489, 384] width 88 height 27
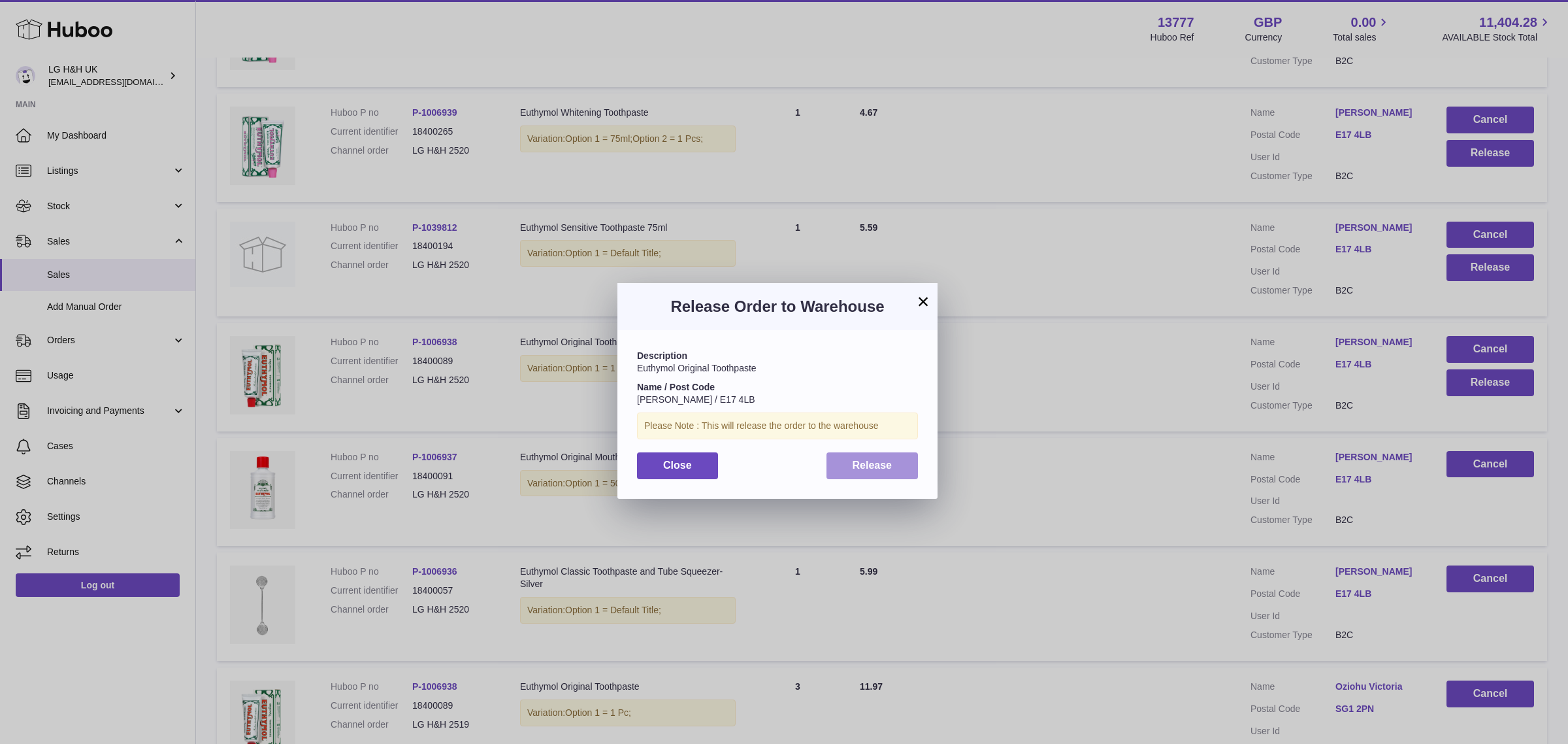
click at [875, 461] on span "Release" at bounding box center [873, 464] width 40 height 11
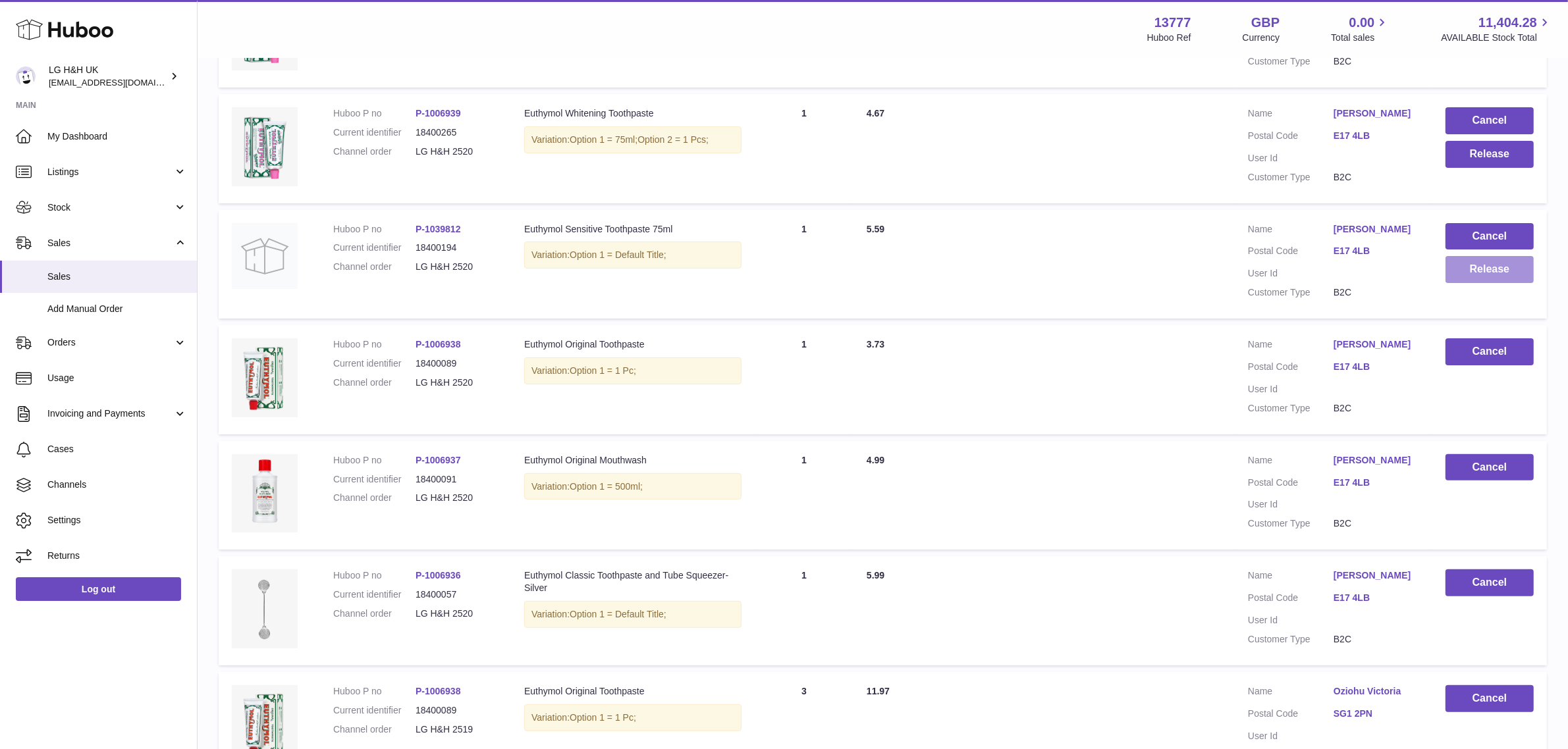
click at [1489, 261] on button "Release" at bounding box center [1489, 269] width 88 height 27
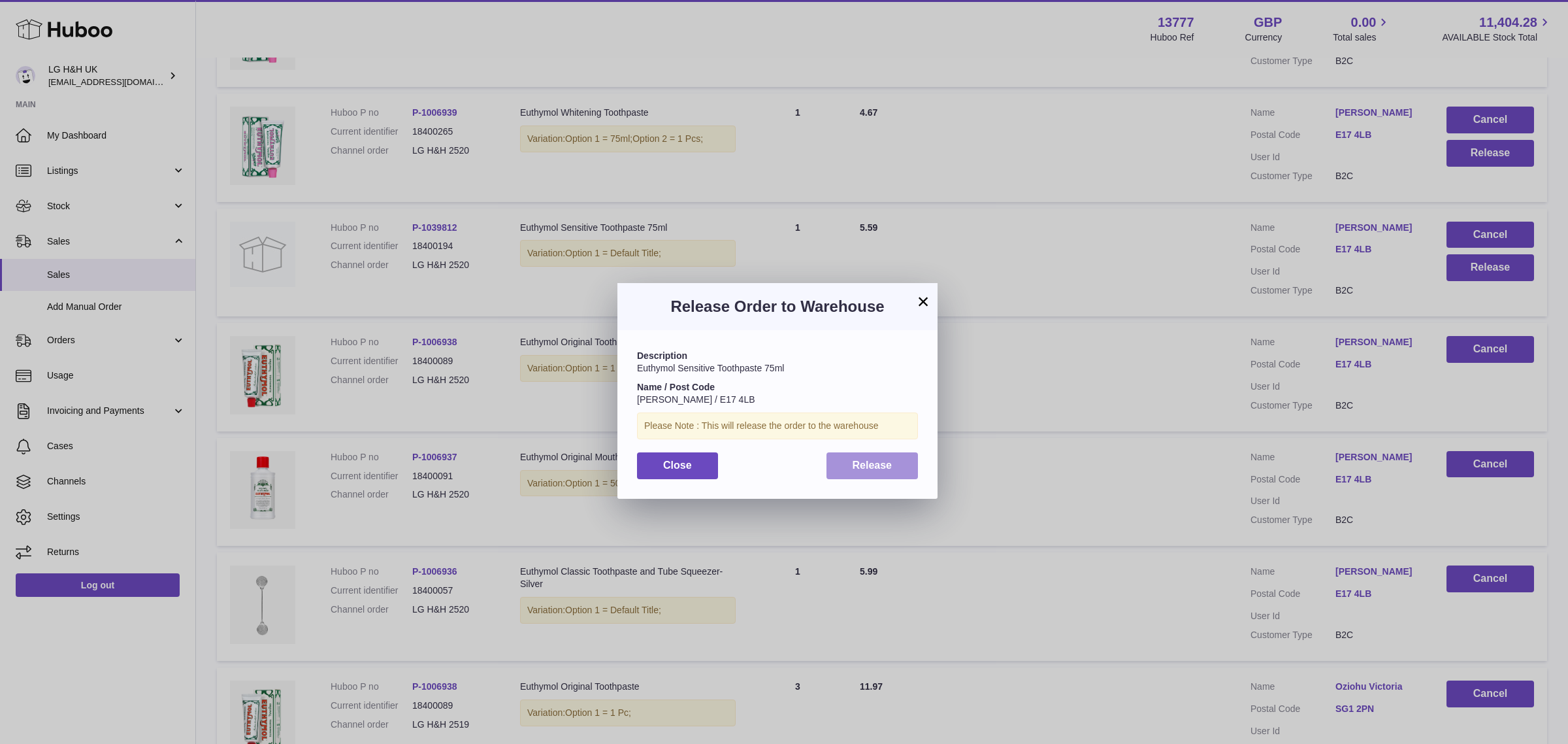
click at [876, 458] on button "Release" at bounding box center [872, 465] width 92 height 27
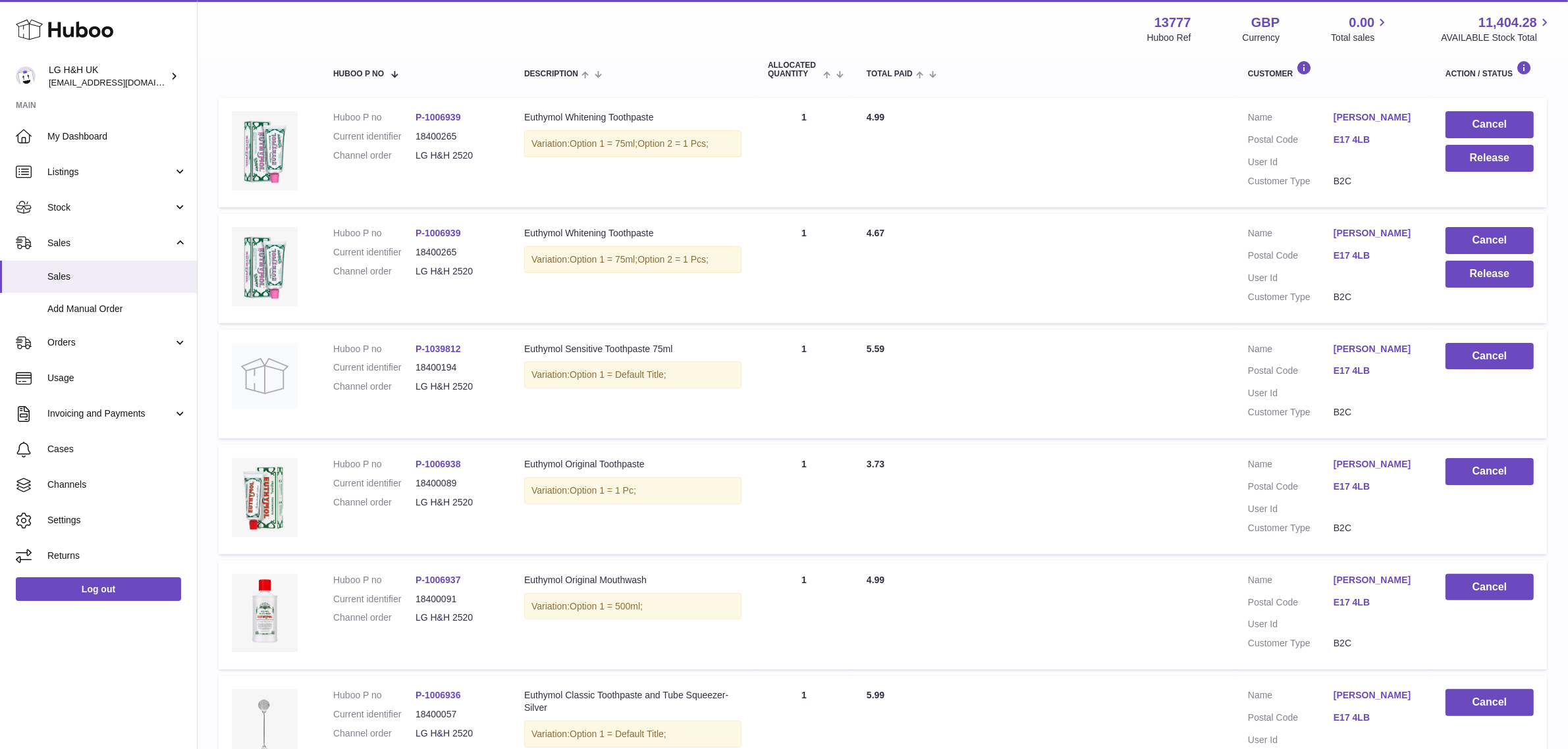
scroll to position [230, 0]
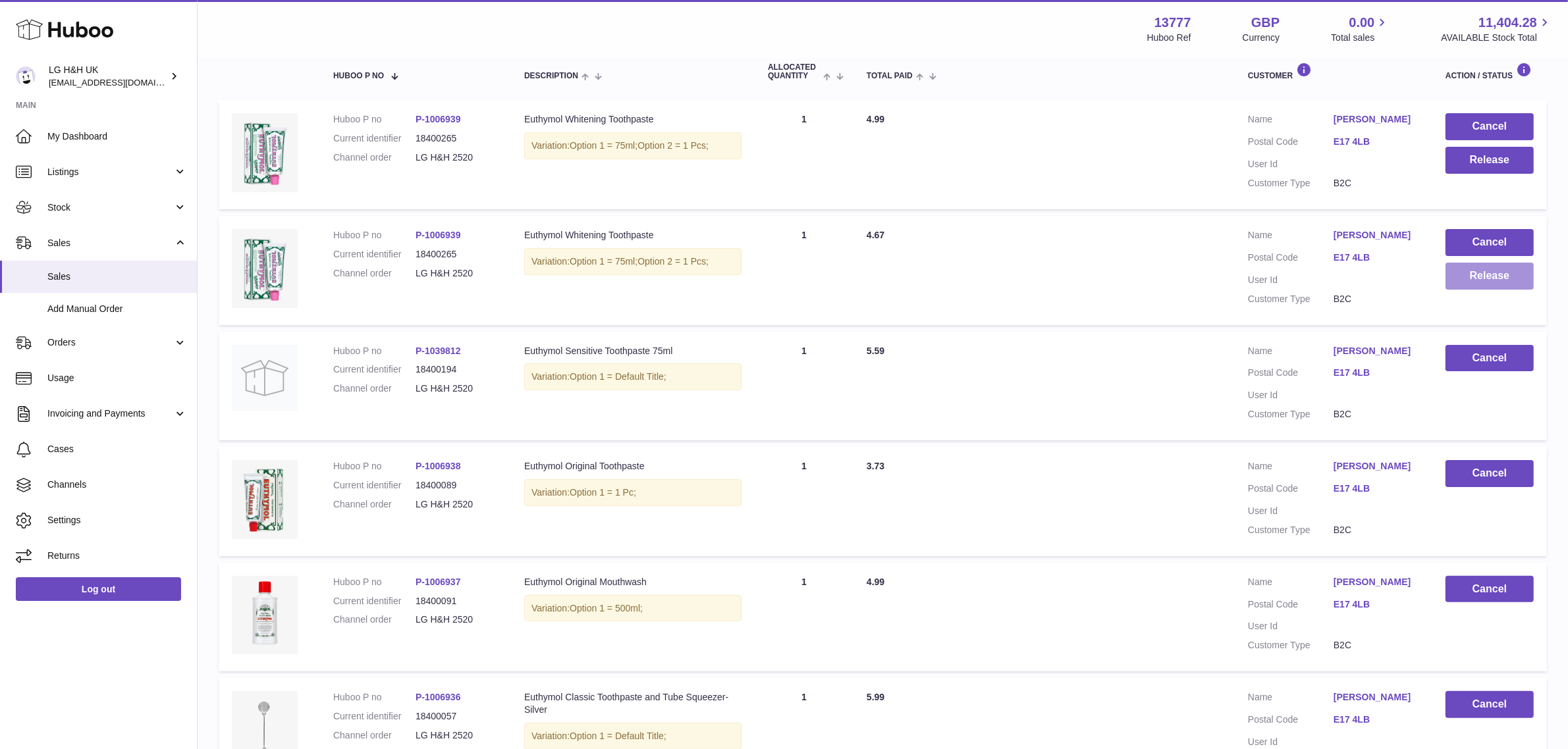
click at [1483, 270] on button "Release" at bounding box center [1489, 275] width 88 height 27
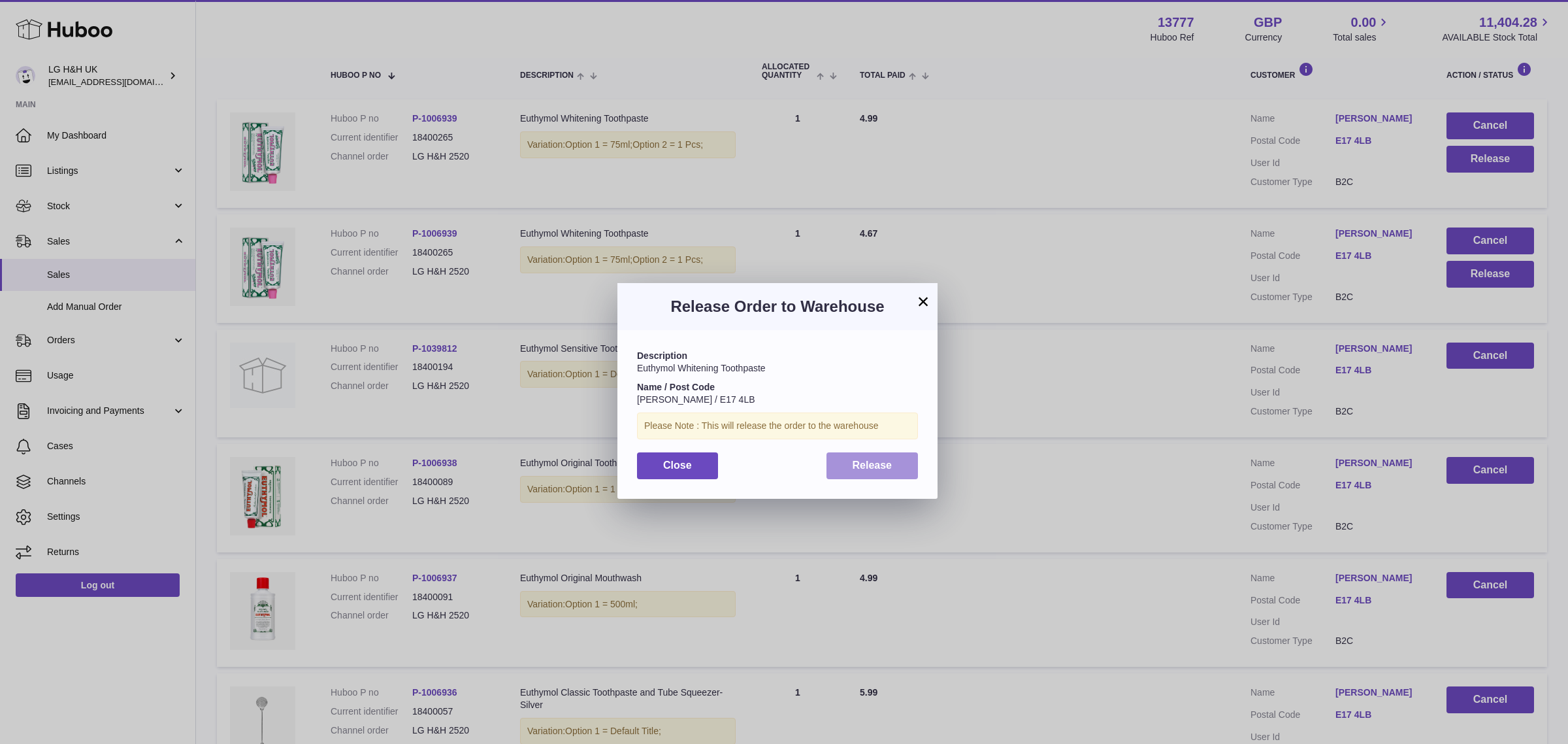
click at [890, 459] on span "Release" at bounding box center [873, 464] width 40 height 11
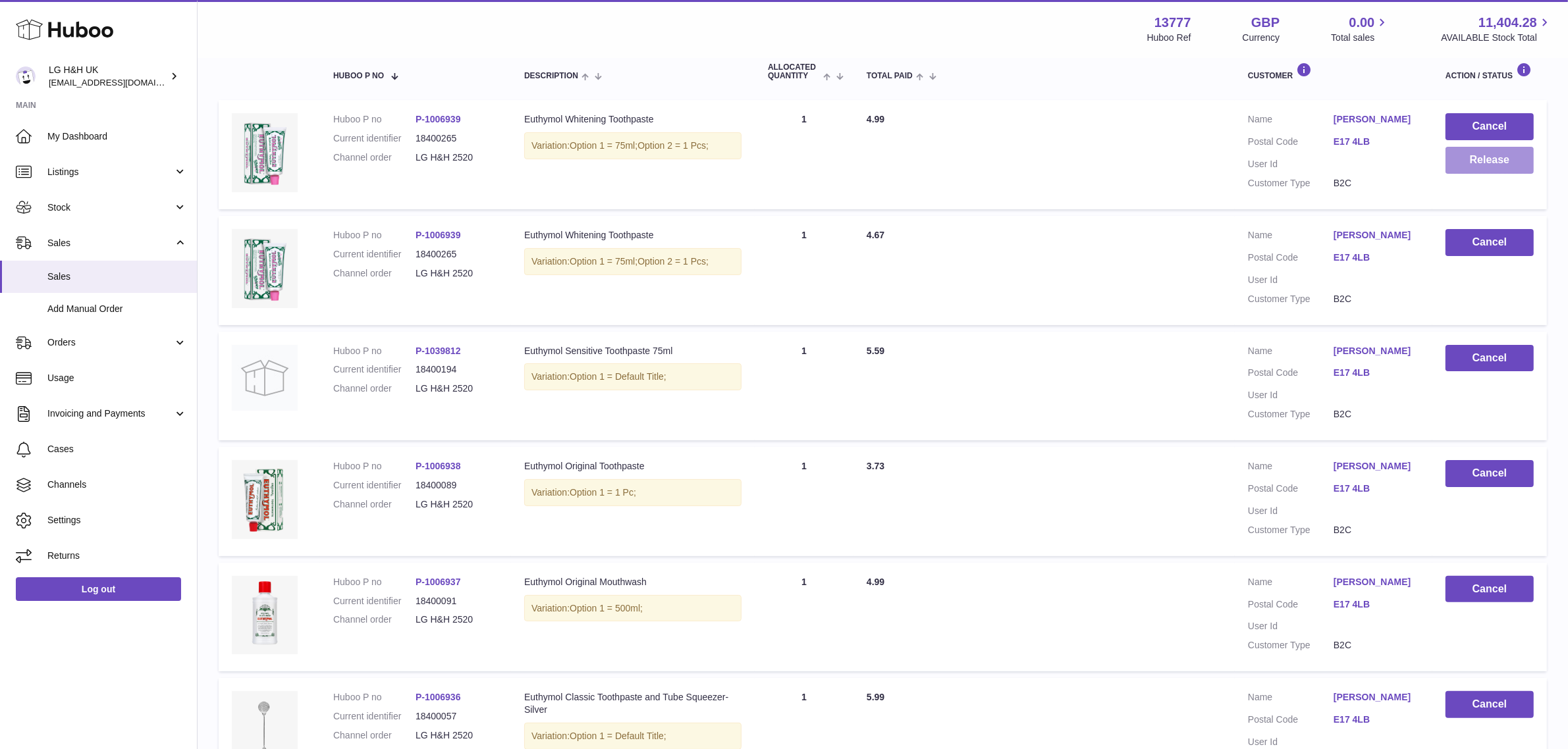
click at [1455, 160] on button "Release" at bounding box center [1489, 159] width 88 height 27
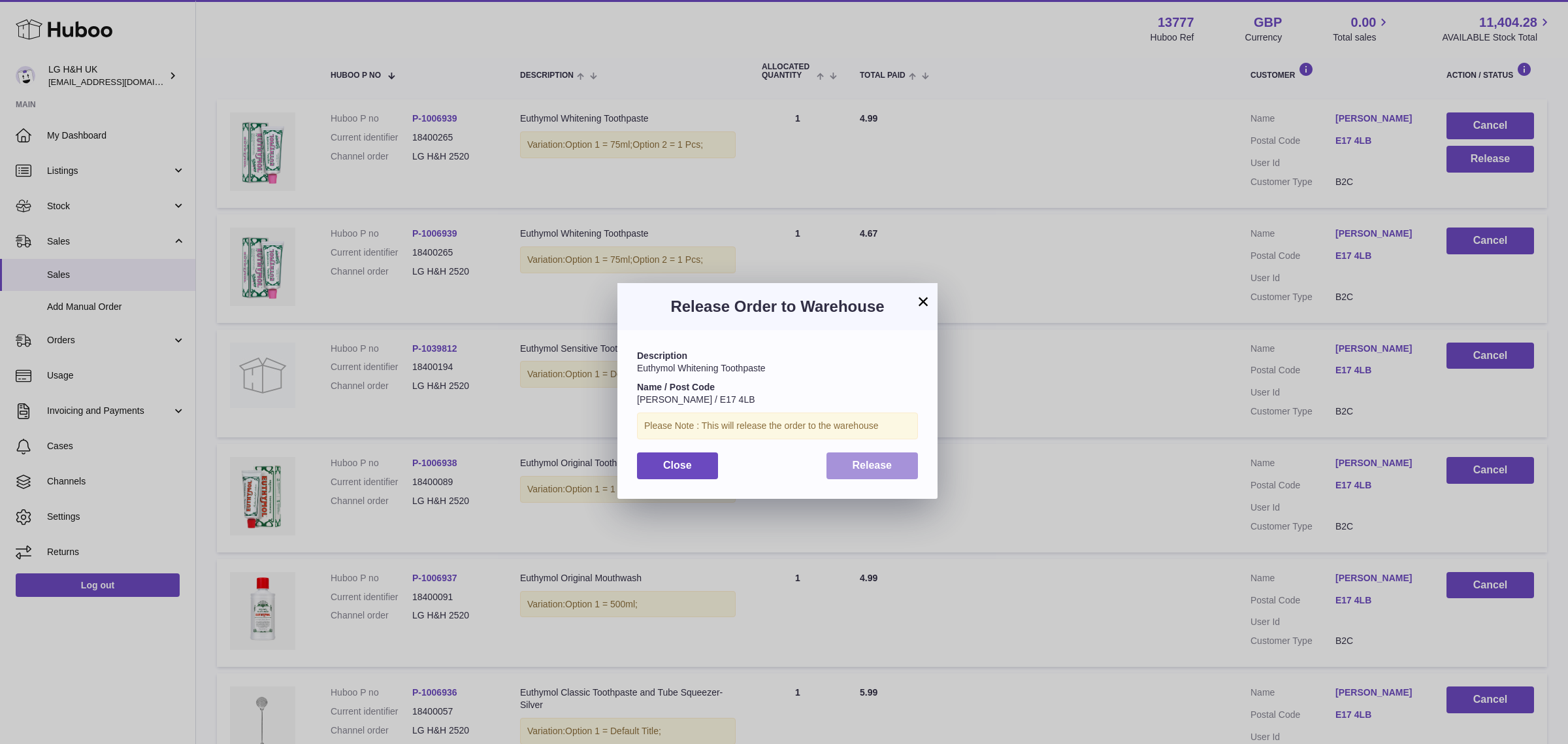
click at [886, 457] on button "Release" at bounding box center [872, 465] width 92 height 27
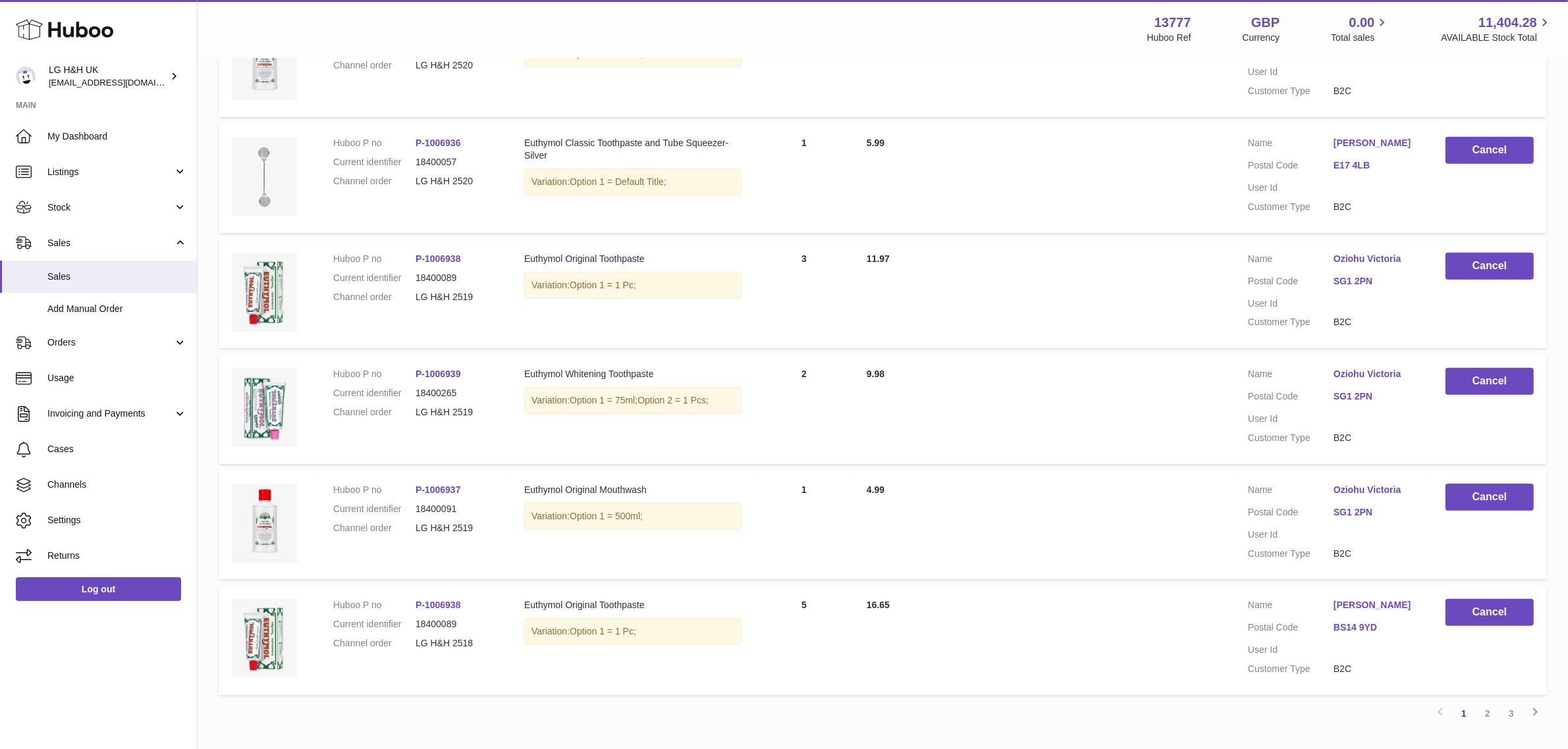
scroll to position [874, 0]
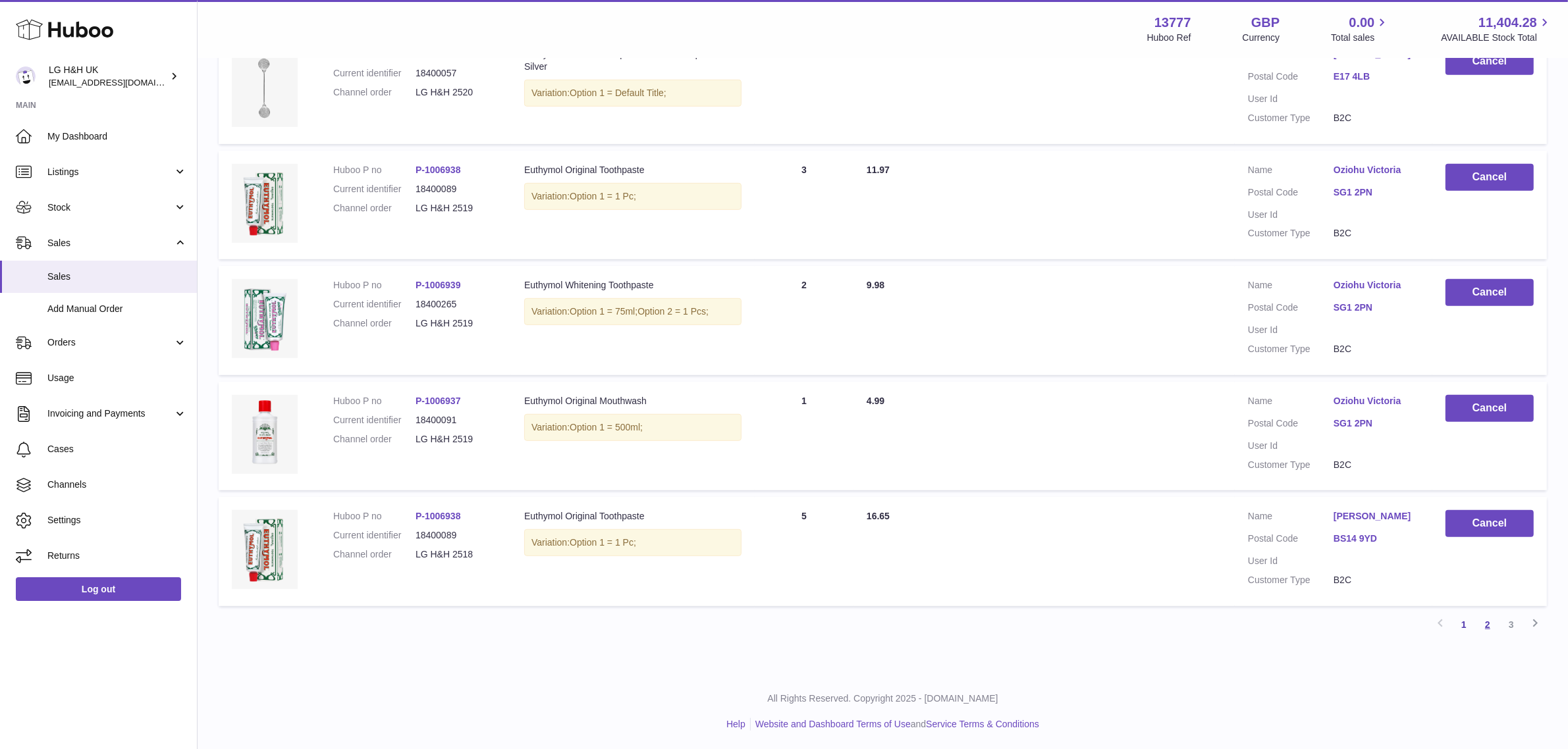
click at [1480, 621] on link "2" at bounding box center [1487, 624] width 23 height 23
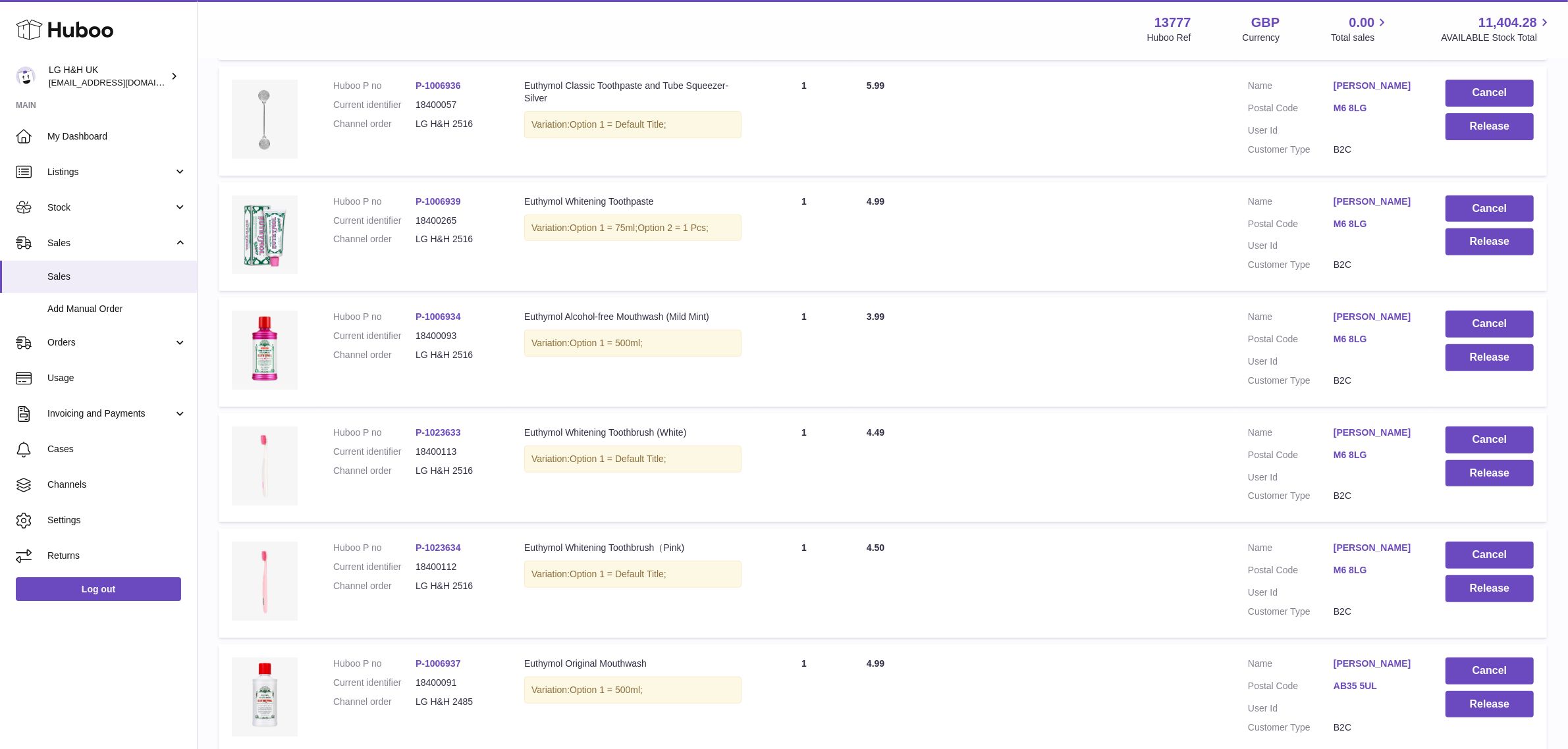
scroll to position [645, 0]
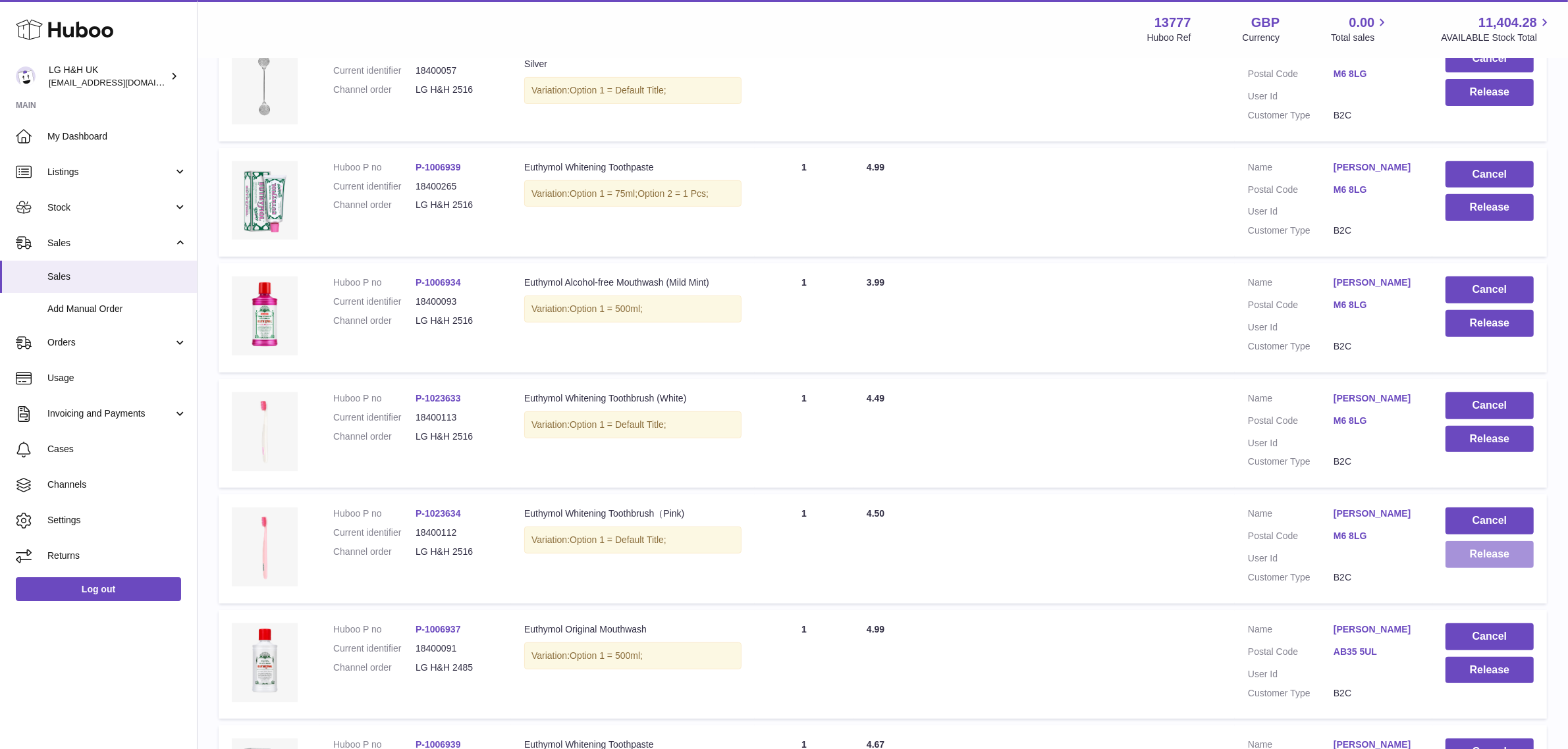
click at [1497, 568] on button "Release" at bounding box center [1489, 554] width 88 height 27
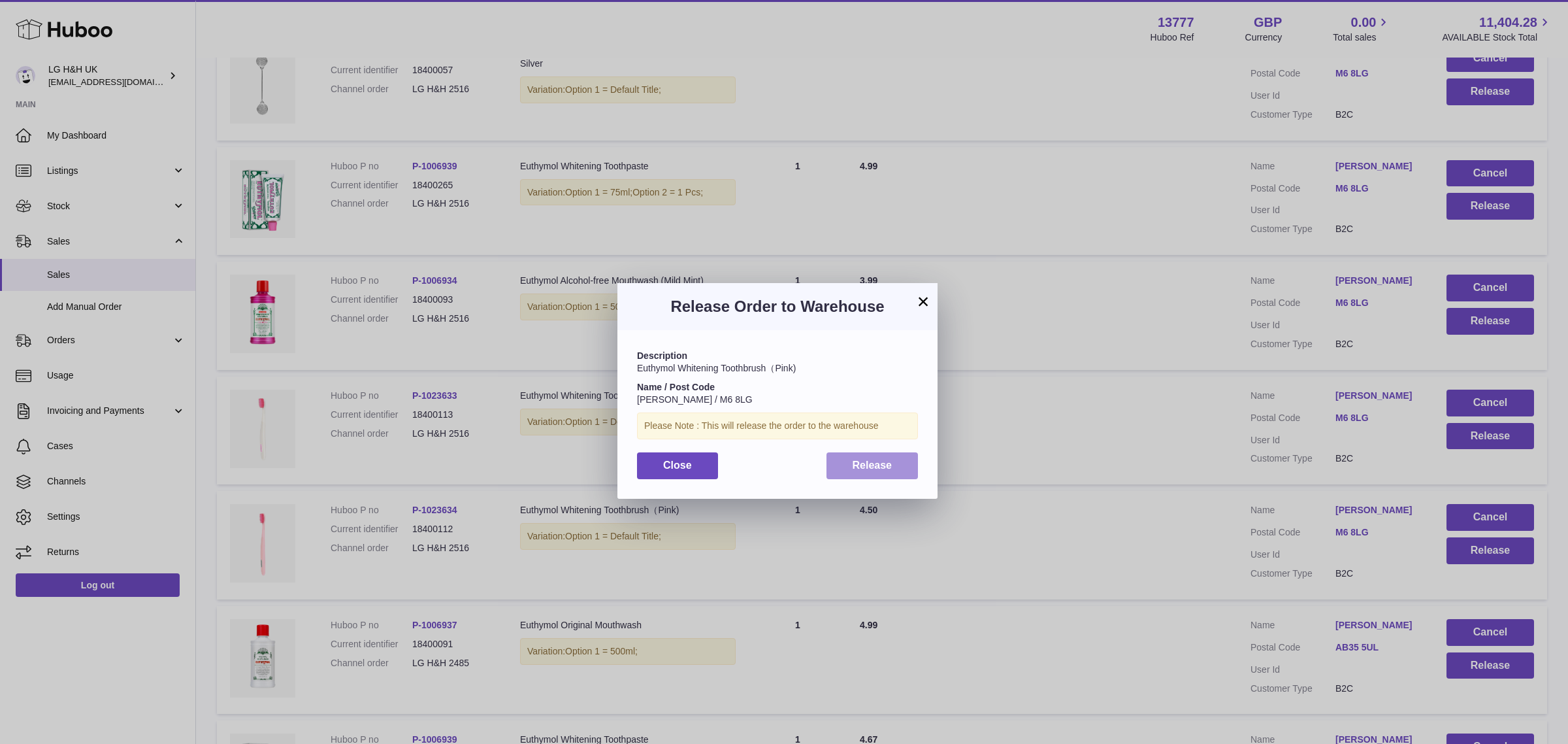
click at [873, 463] on span "Release" at bounding box center [873, 464] width 40 height 11
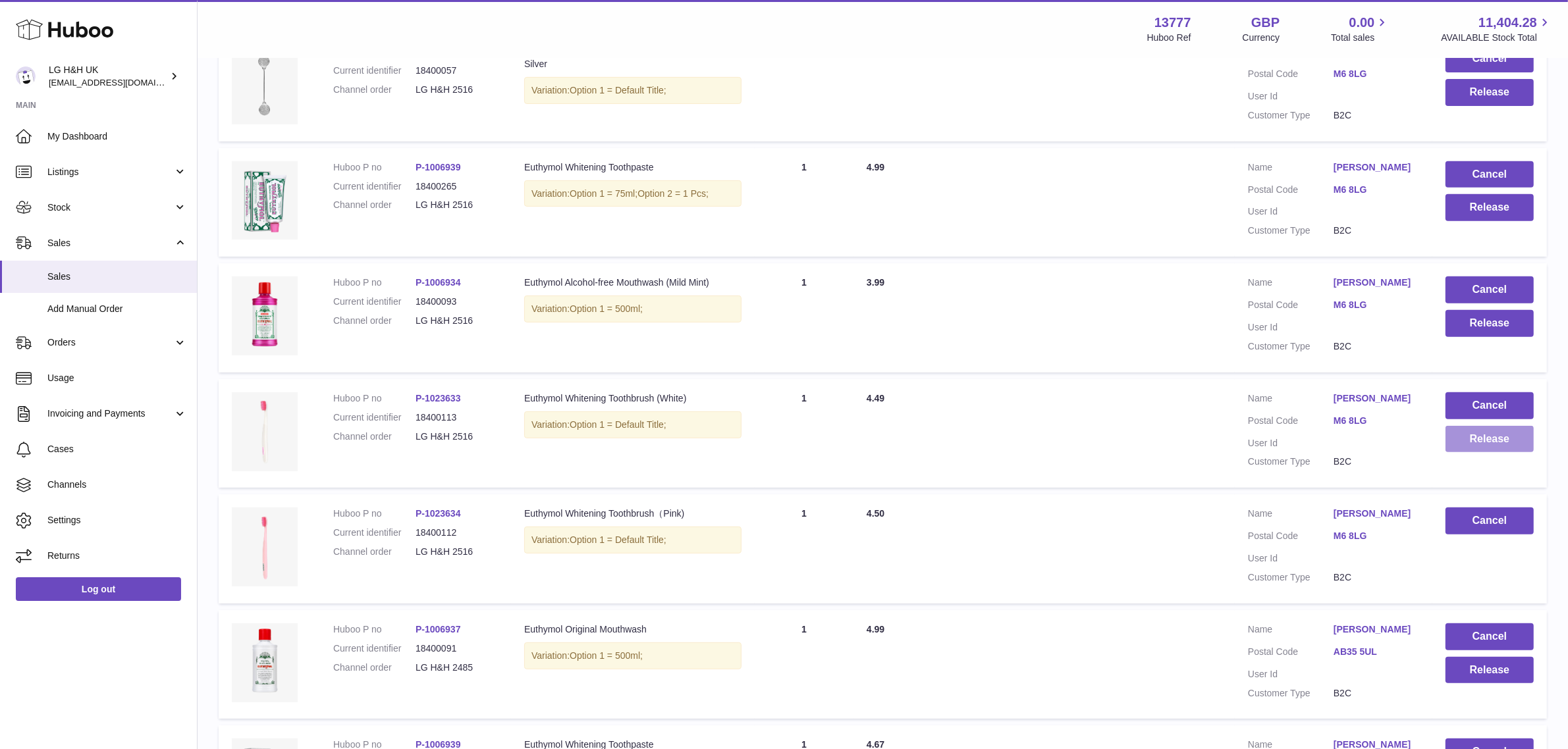
click at [1477, 453] on button "Release" at bounding box center [1489, 439] width 88 height 27
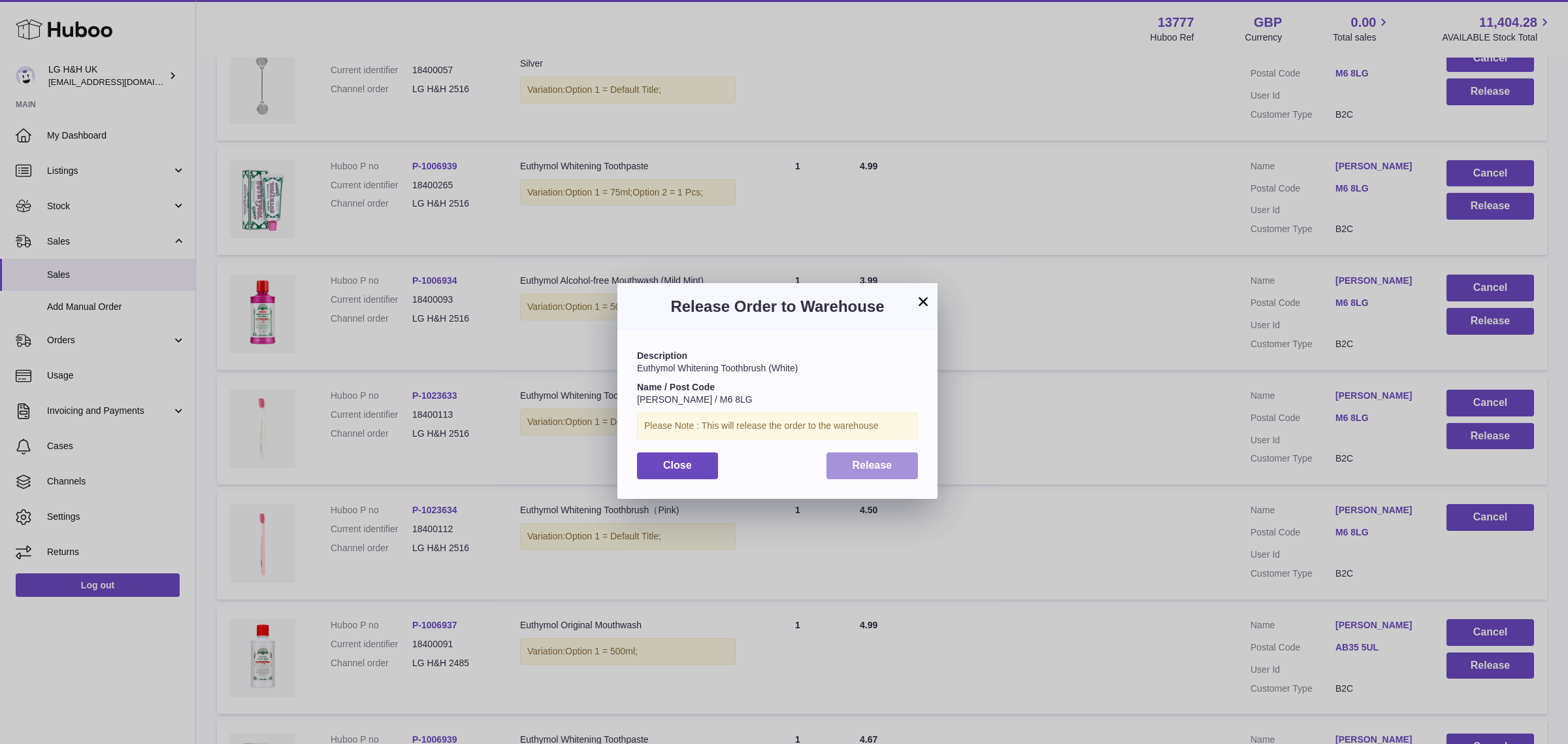
click at [864, 464] on span "Release" at bounding box center [873, 464] width 40 height 11
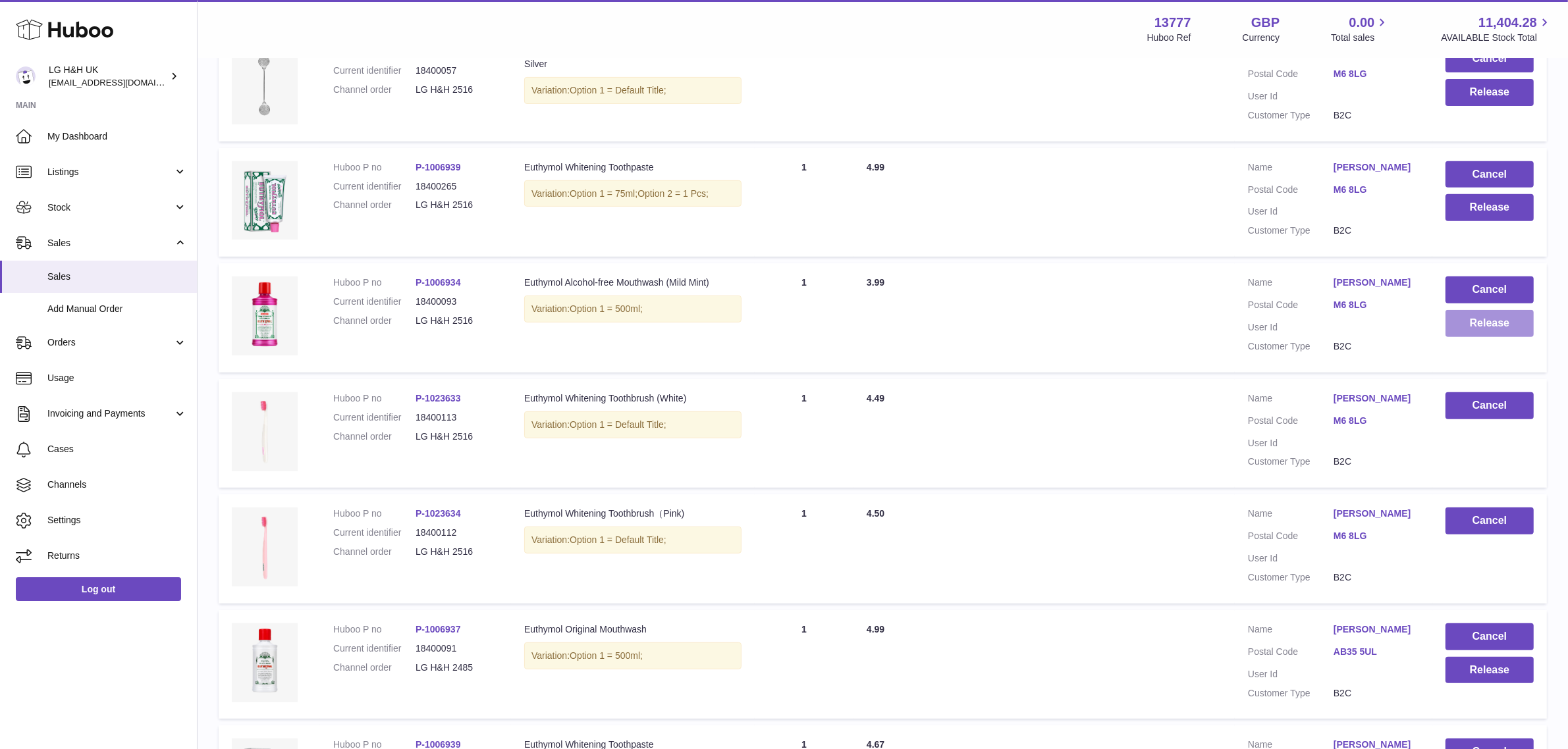
click at [1469, 337] on button "Release" at bounding box center [1489, 323] width 88 height 27
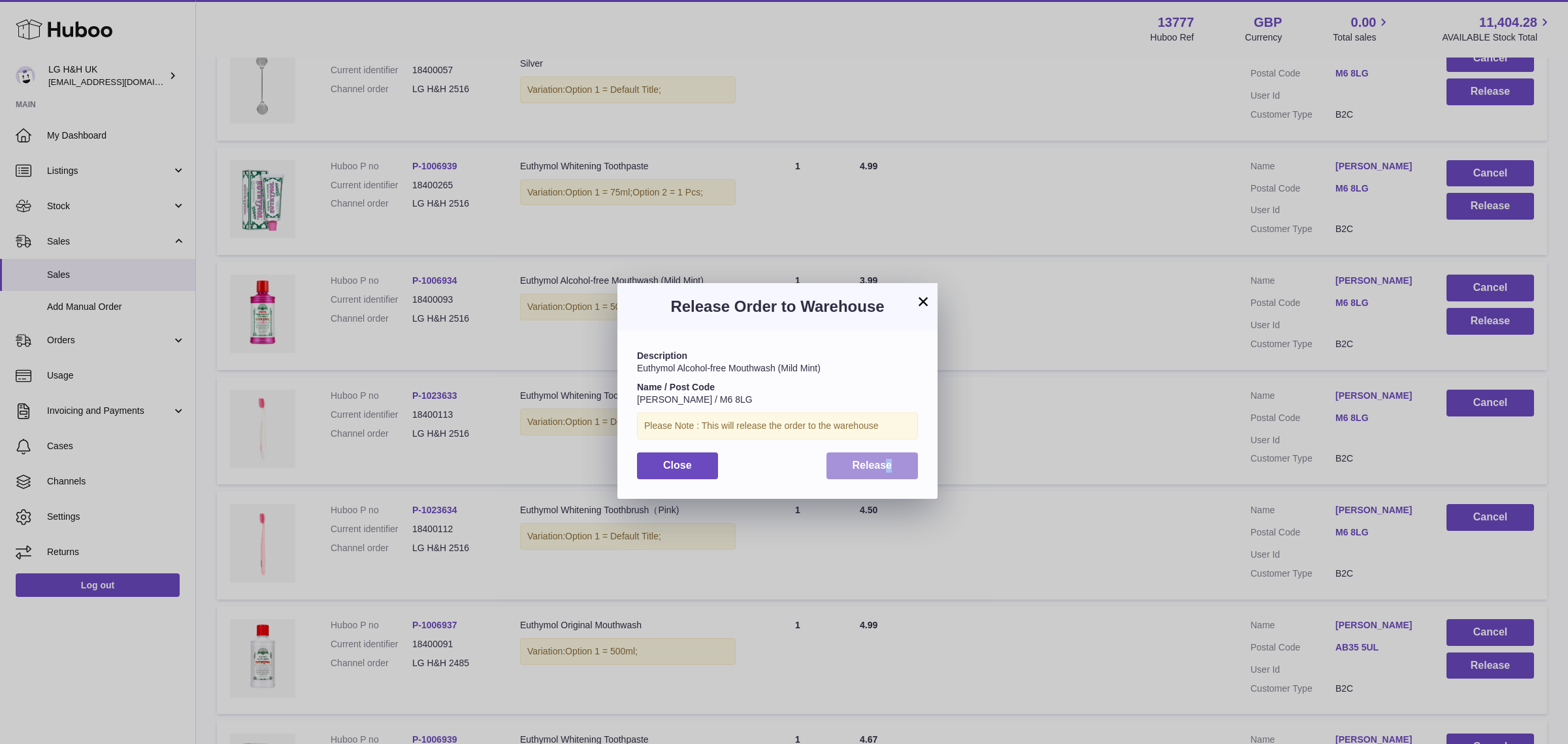
drag, startPoint x: 900, startPoint y: 449, endPoint x: 885, endPoint y: 461, distance: 19.2
click at [885, 461] on div "Description Euthymol Alcohol-free Mouthwash (Mild Mint) Name / Post Code [PERSO…" at bounding box center [777, 414] width 320 height 168
click at [885, 461] on span "Release" at bounding box center [873, 464] width 40 height 11
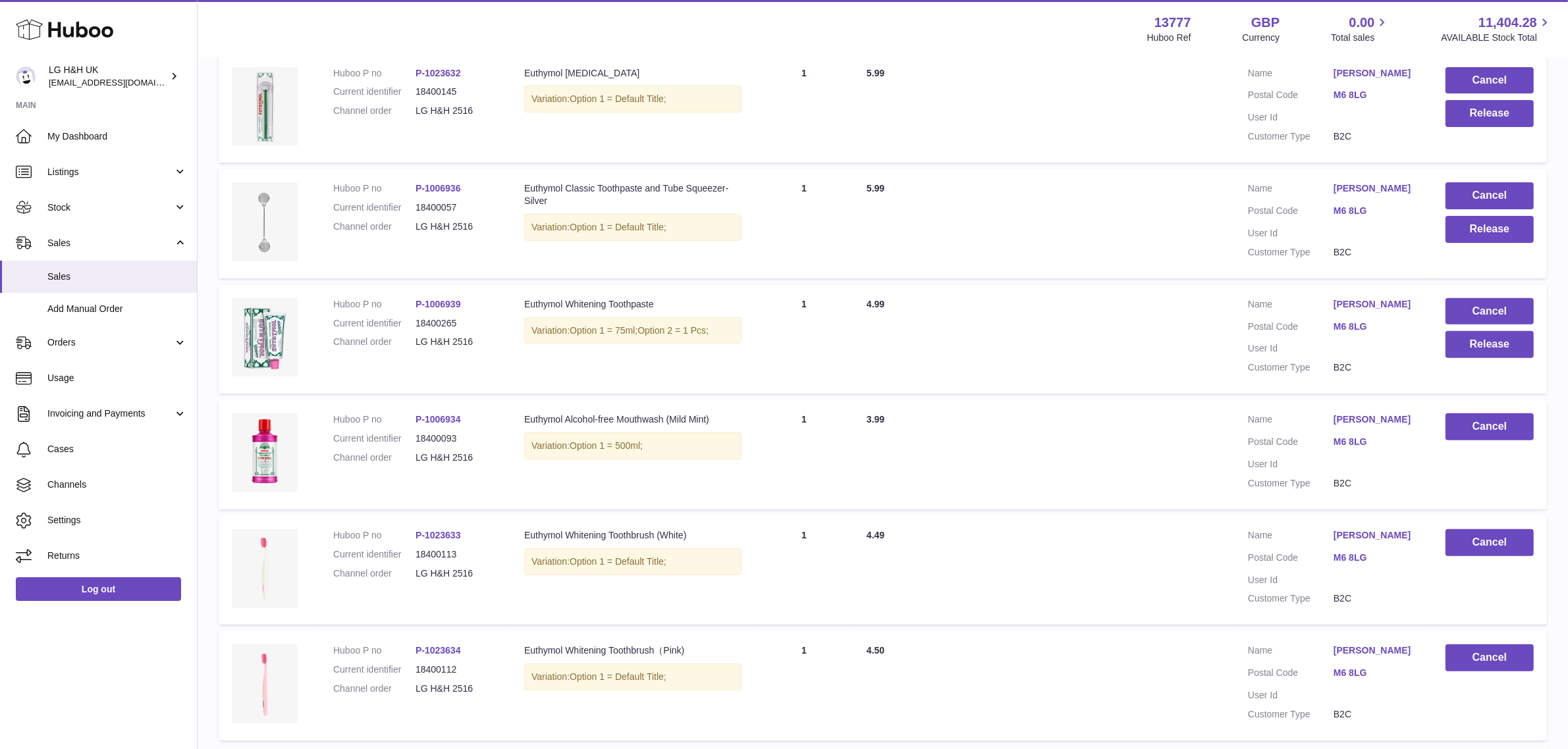
scroll to position [486, 0]
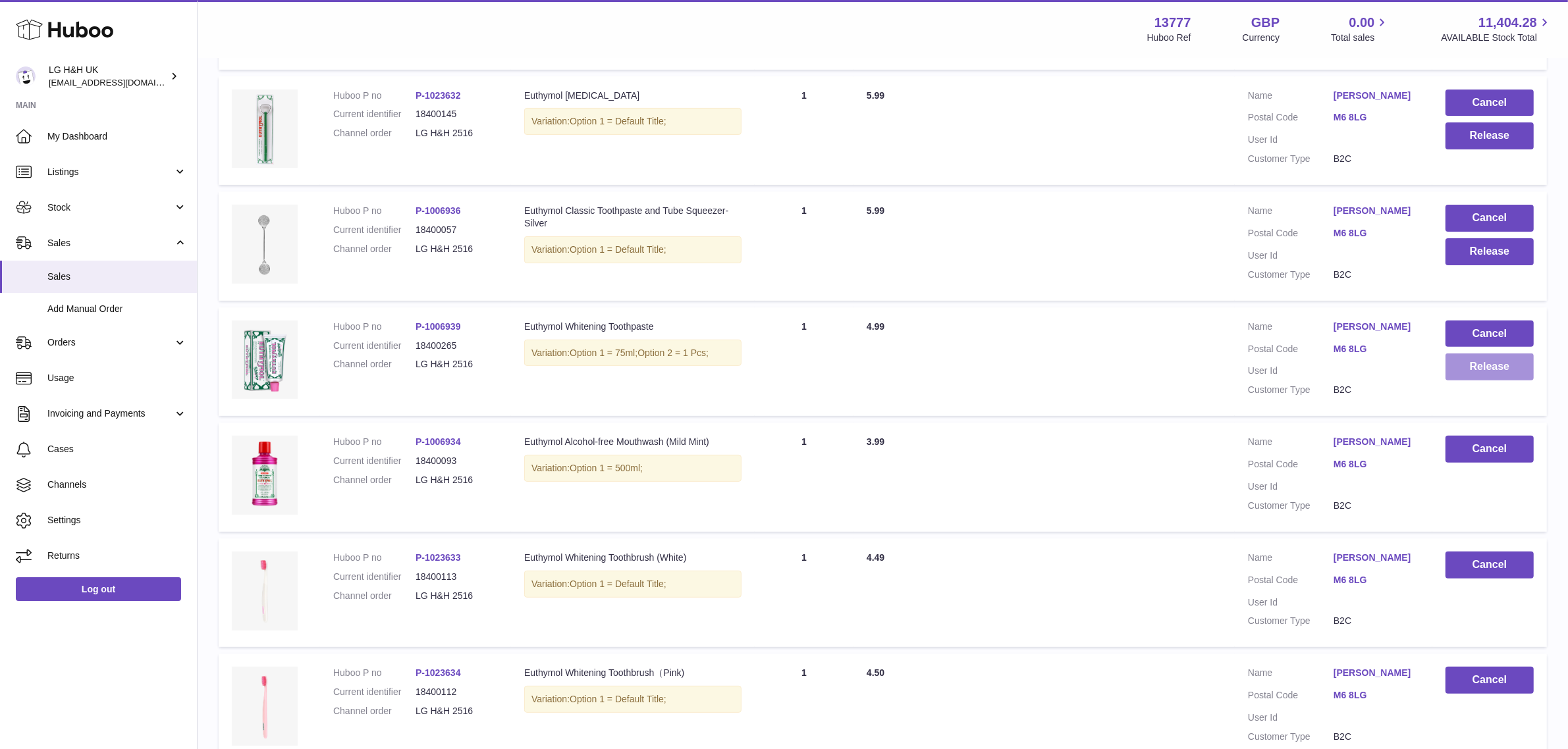
click at [1477, 380] on button "Release" at bounding box center [1489, 366] width 88 height 27
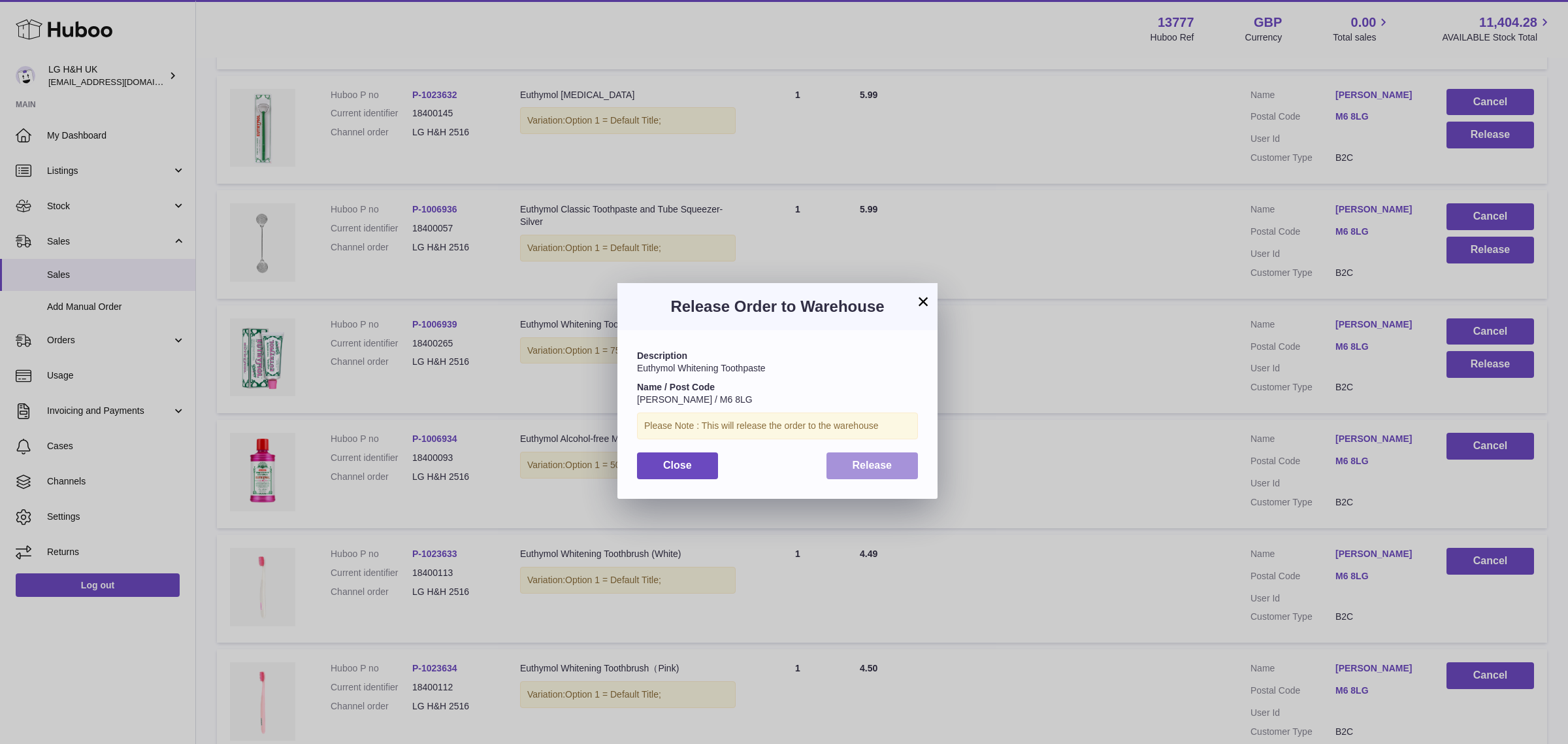
click at [854, 462] on span "Release" at bounding box center [873, 464] width 40 height 11
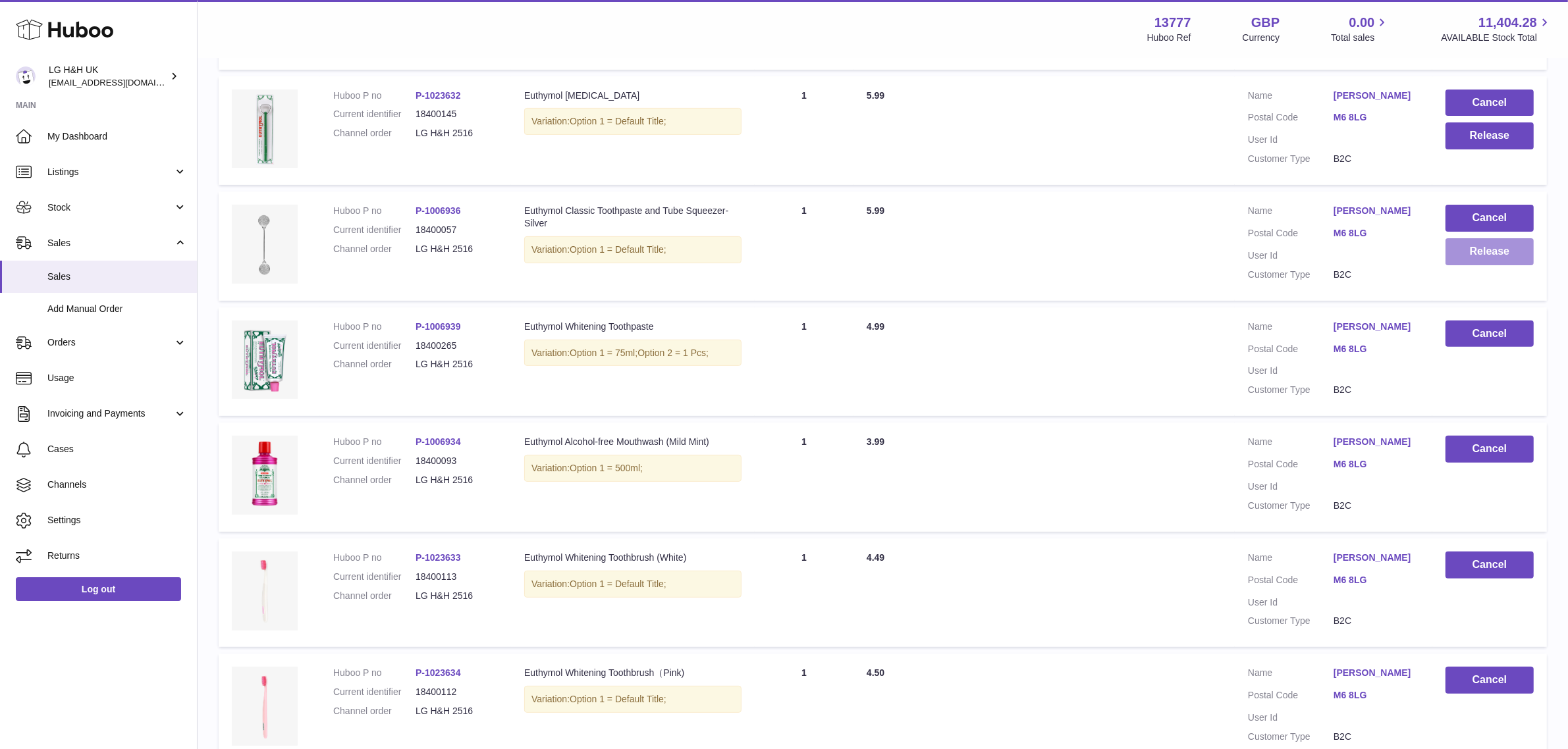
click at [1483, 265] on button "Release" at bounding box center [1489, 251] width 88 height 27
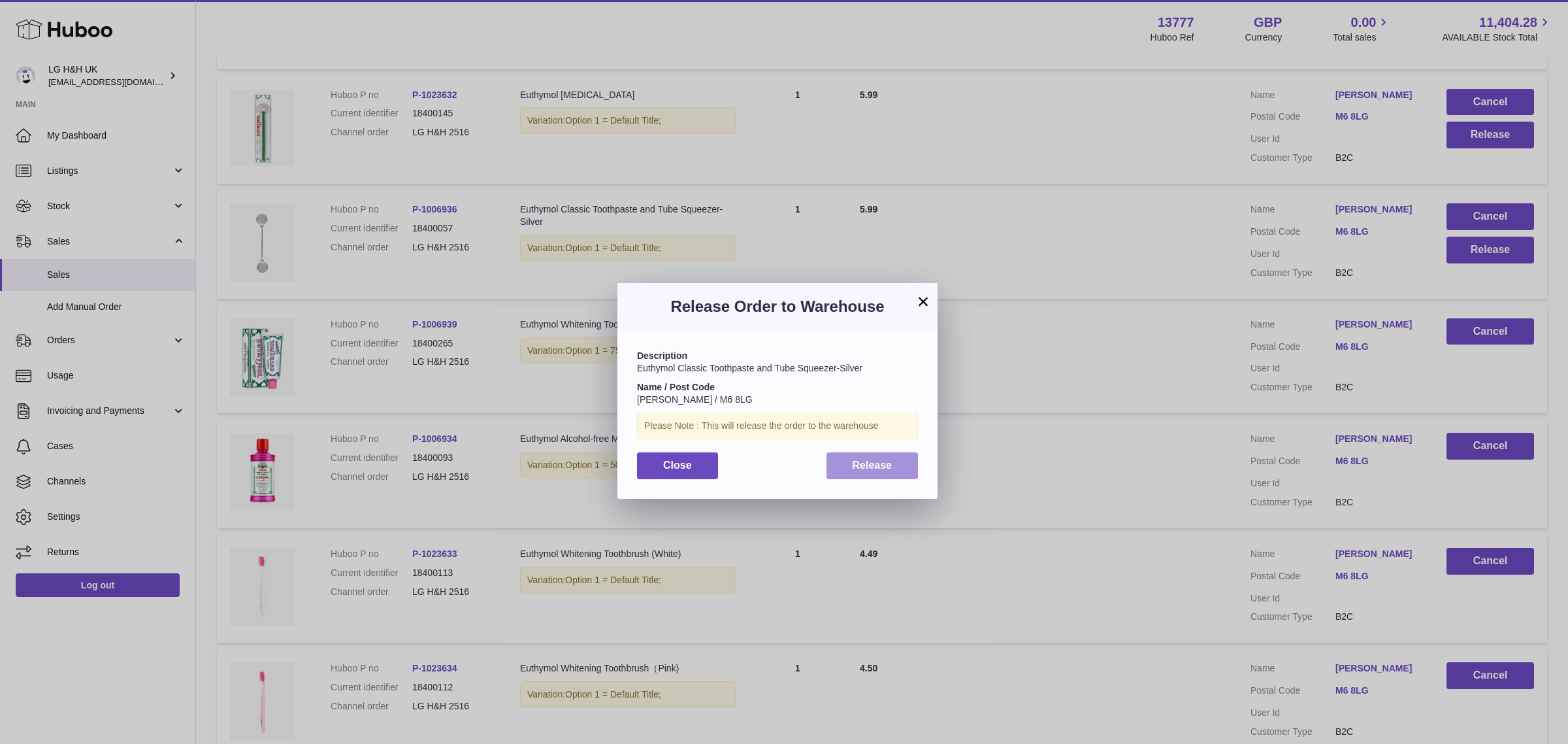
click at [903, 461] on button "Release" at bounding box center [872, 465] width 92 height 27
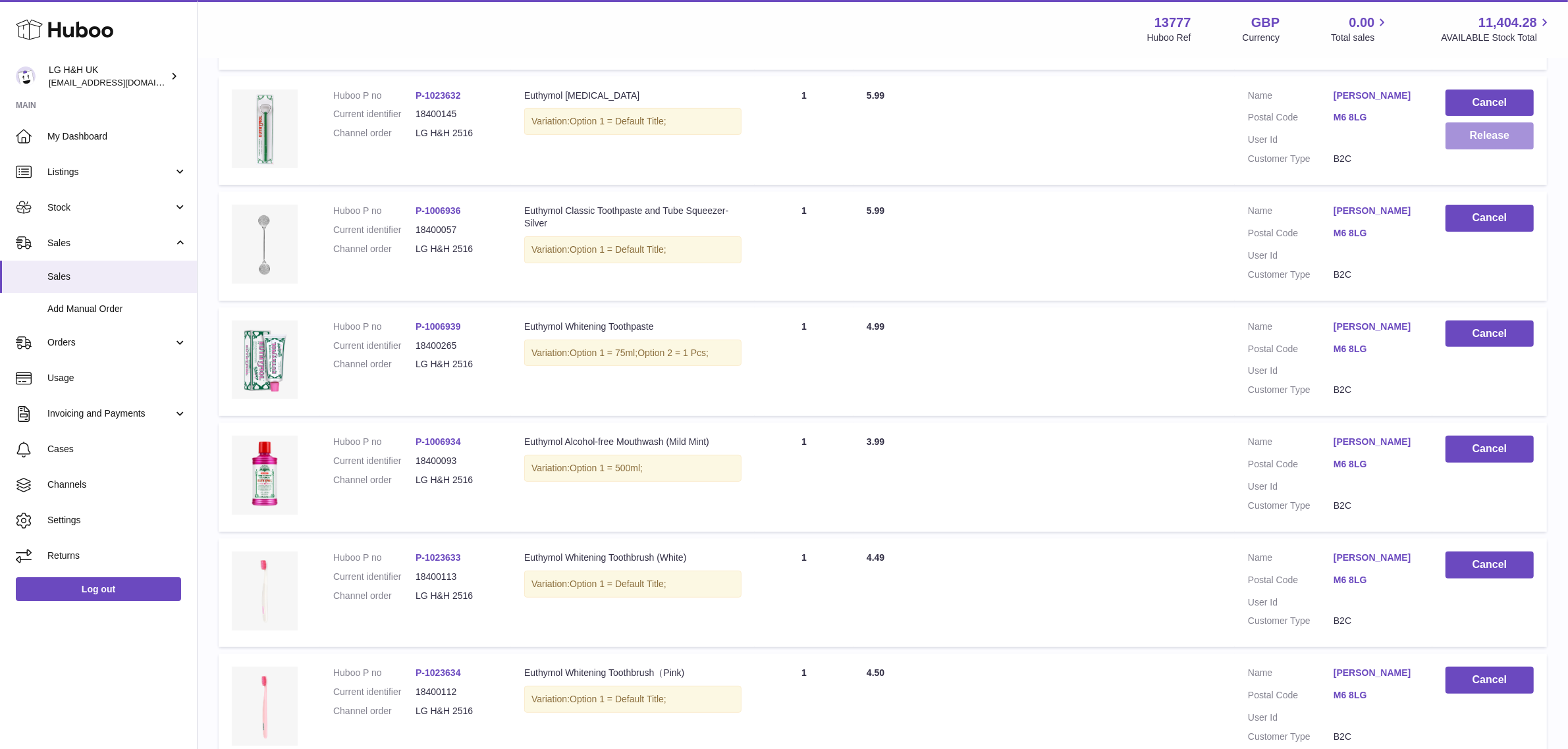
click at [1483, 127] on button "Release" at bounding box center [1489, 135] width 88 height 27
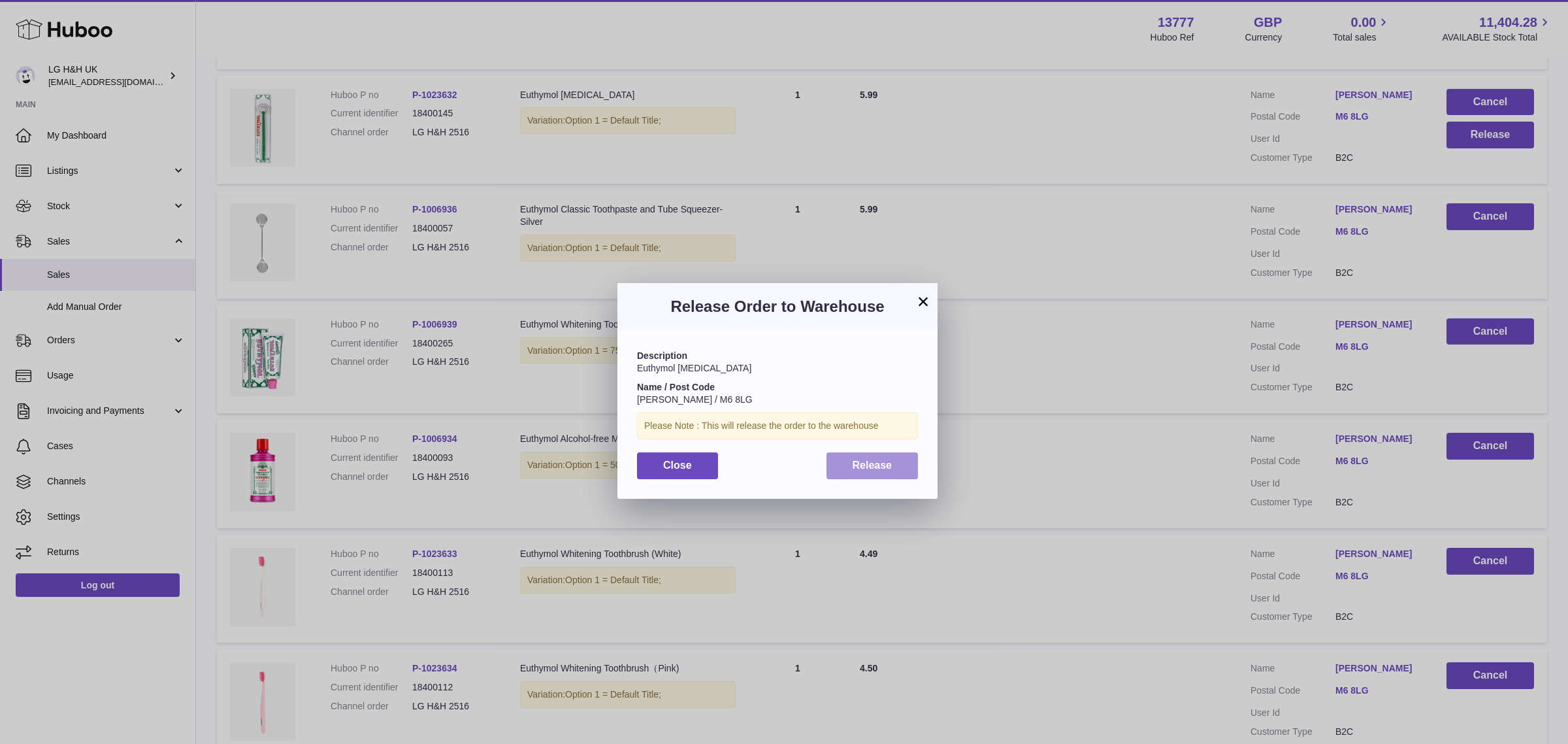
click at [878, 469] on span "Release" at bounding box center [873, 464] width 40 height 11
